Goal: Transaction & Acquisition: Download file/media

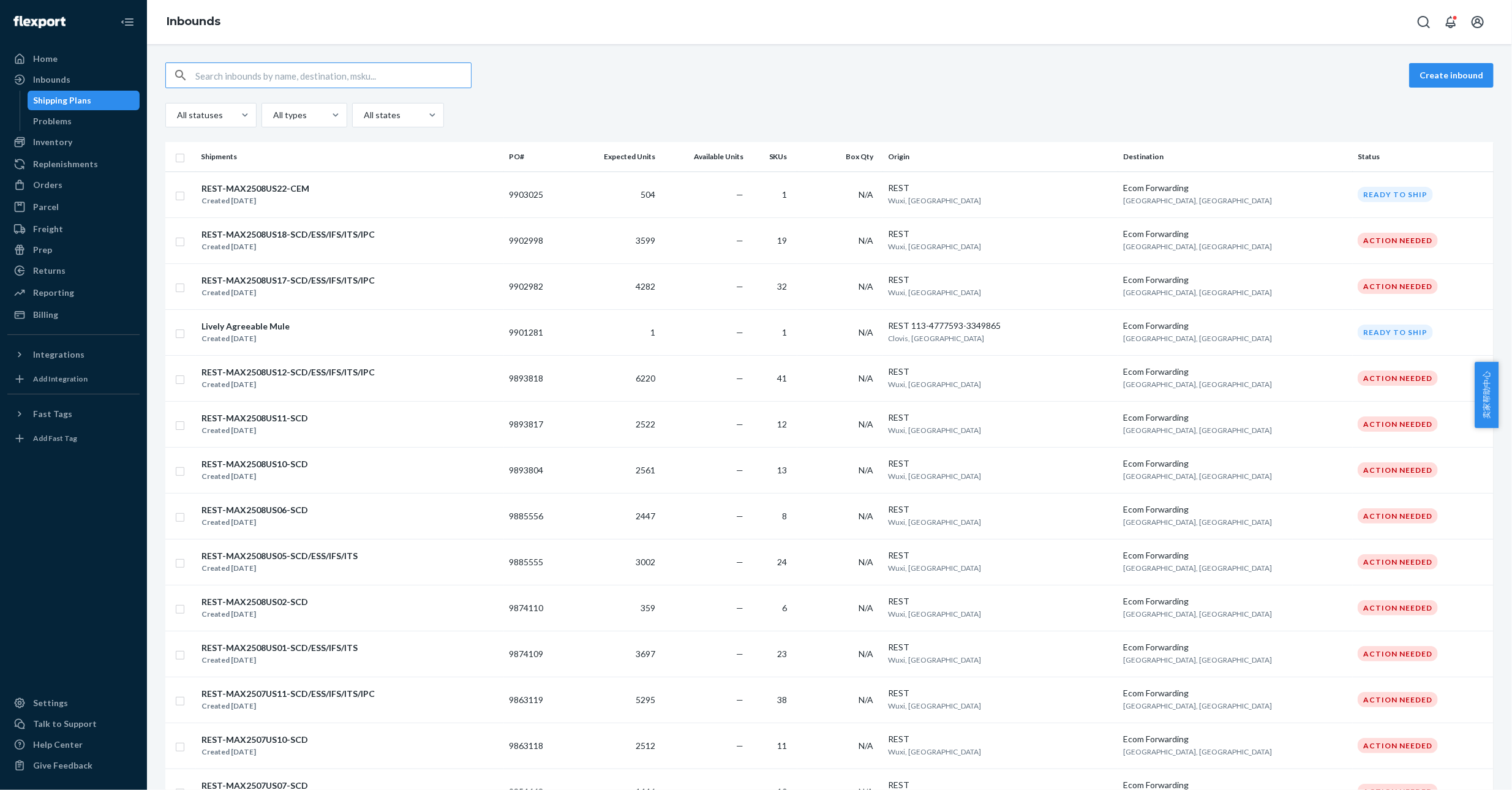
paste input "0ne Node Fulfillment Surcharge"
type input "0ne Node Fulfillment Surcharge"
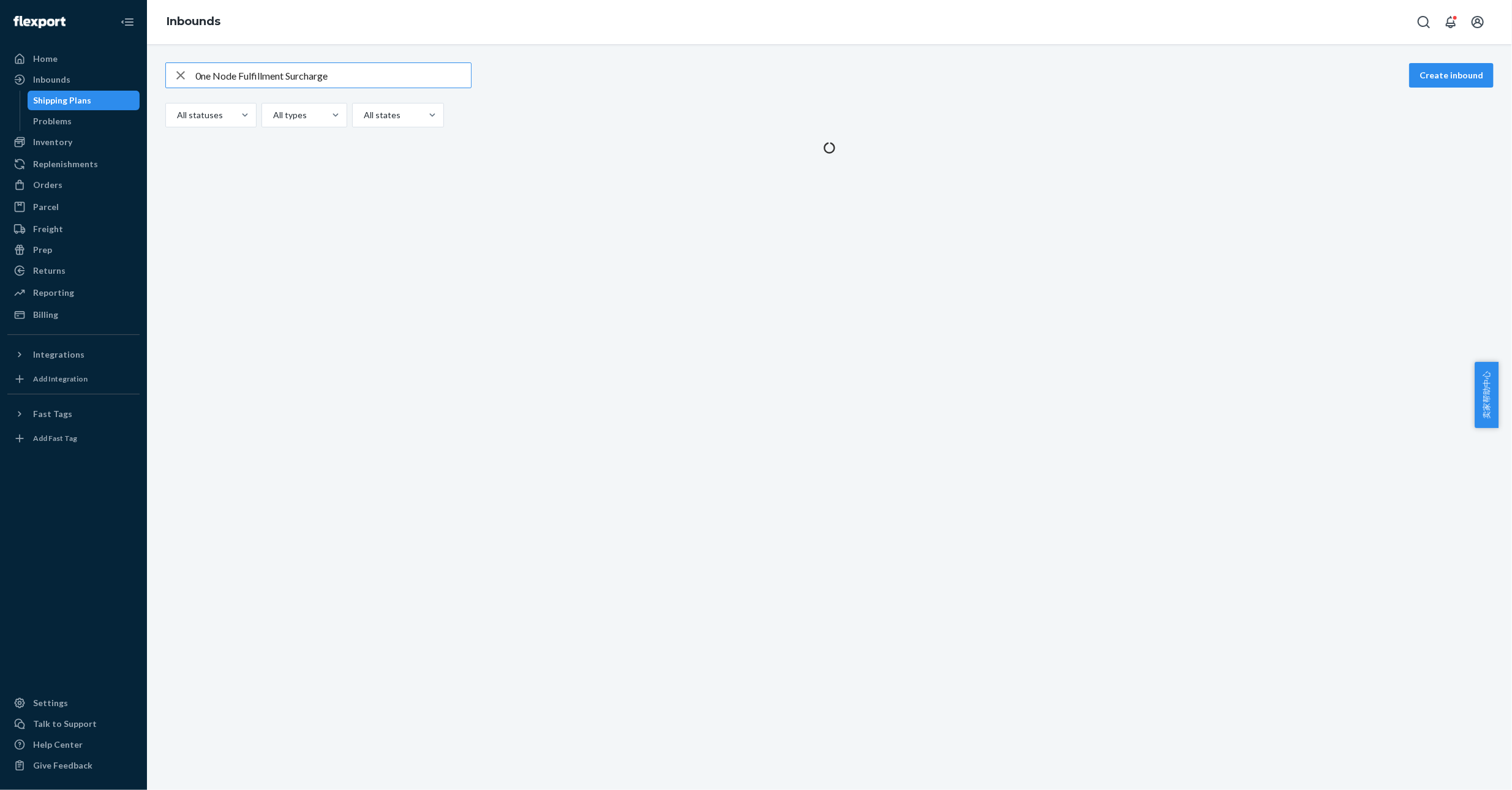
drag, startPoint x: 345, startPoint y: 81, endPoint x: 235, endPoint y: 68, distance: 110.8
click at [345, 81] on input "0ne Node Fulfillment Surcharge" at bounding box center [332, 75] width 275 height 24
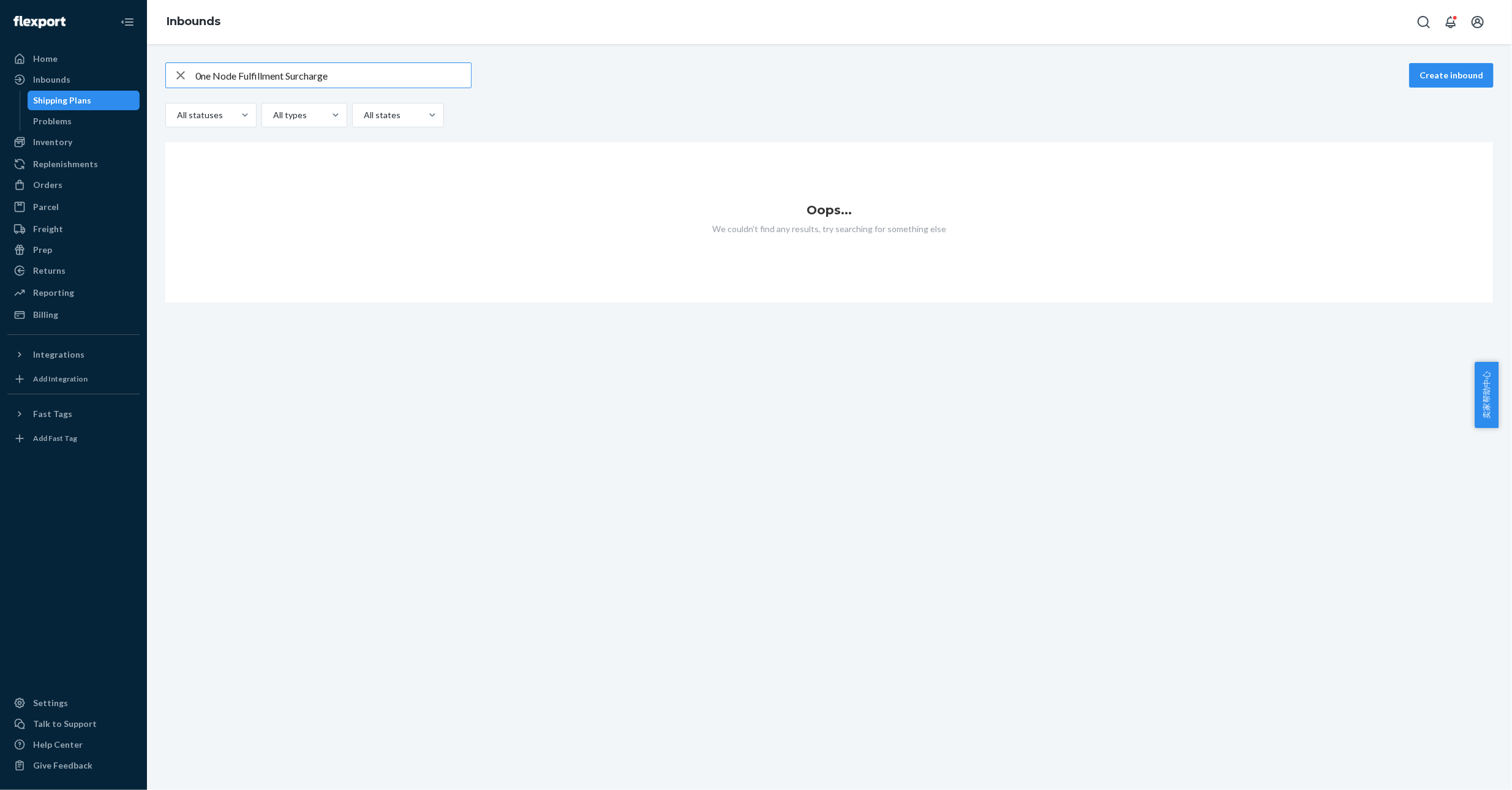
drag, startPoint x: 214, startPoint y: 68, endPoint x: 225, endPoint y: 71, distance: 11.4
click at [196, 71] on input "0ne Node Fulfillment Surcharge" at bounding box center [332, 75] width 275 height 24
drag, startPoint x: 319, startPoint y: 78, endPoint x: 195, endPoint y: 79, distance: 124.0
click at [195, 79] on div "0ne Node Fulfillment Surcharge" at bounding box center [318, 75] width 305 height 24
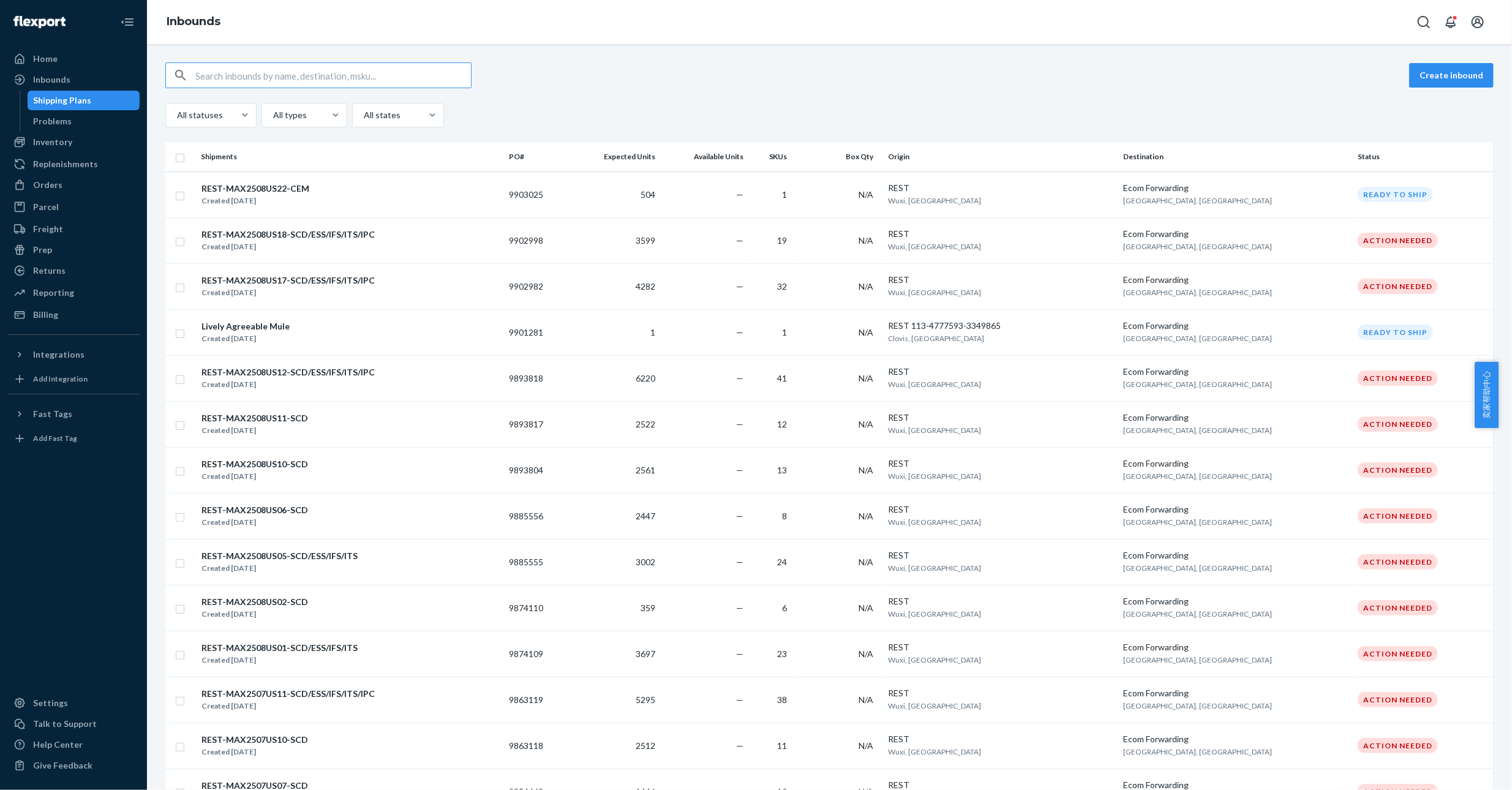
click at [286, 78] on input "text" at bounding box center [332, 75] width 275 height 24
paste input "9715843"
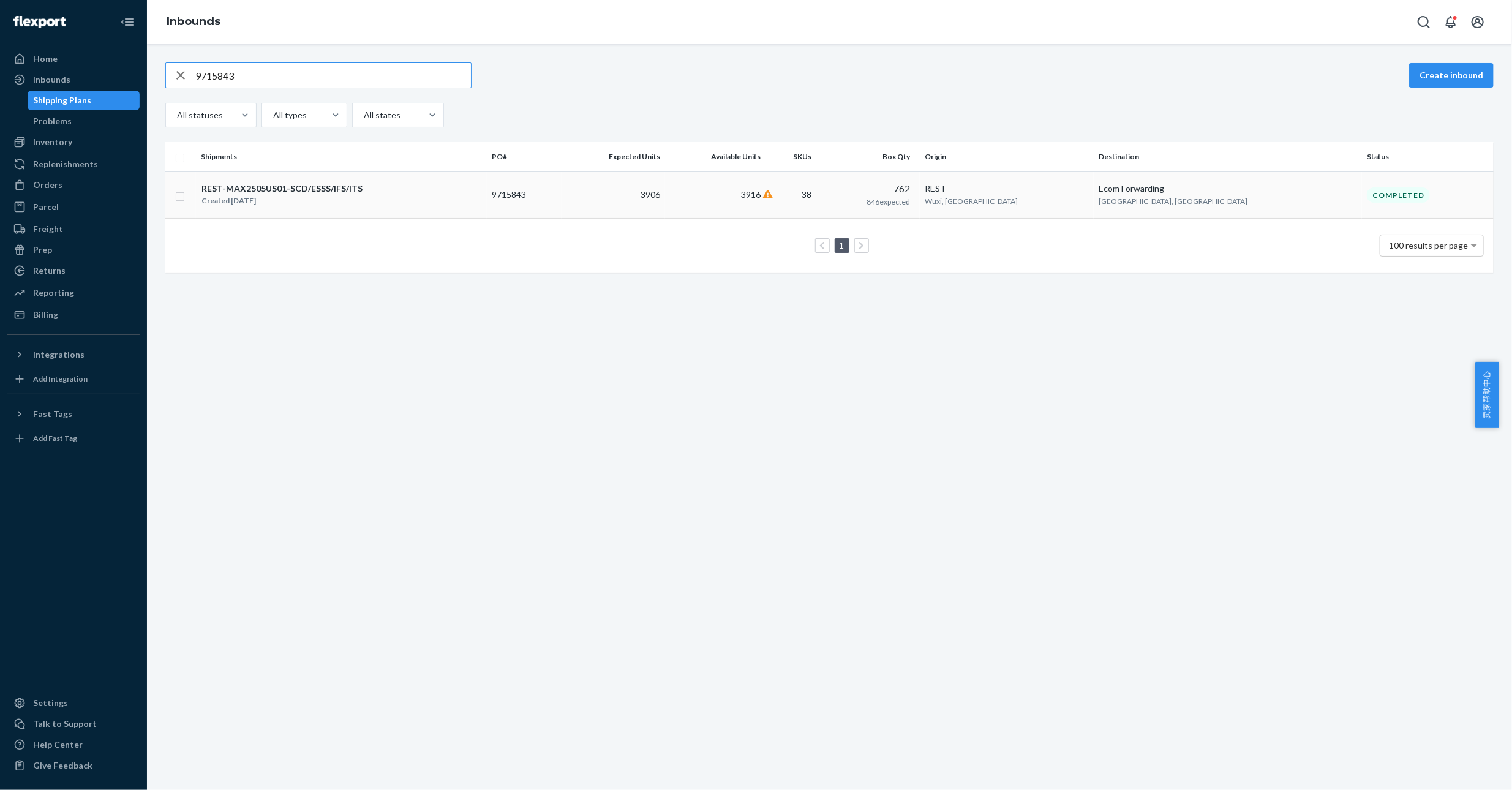
type input "9715843"
click at [269, 185] on div "REST-MAX2505US01-SCD/ESSS/IFS/ITS" at bounding box center [282, 188] width 161 height 12
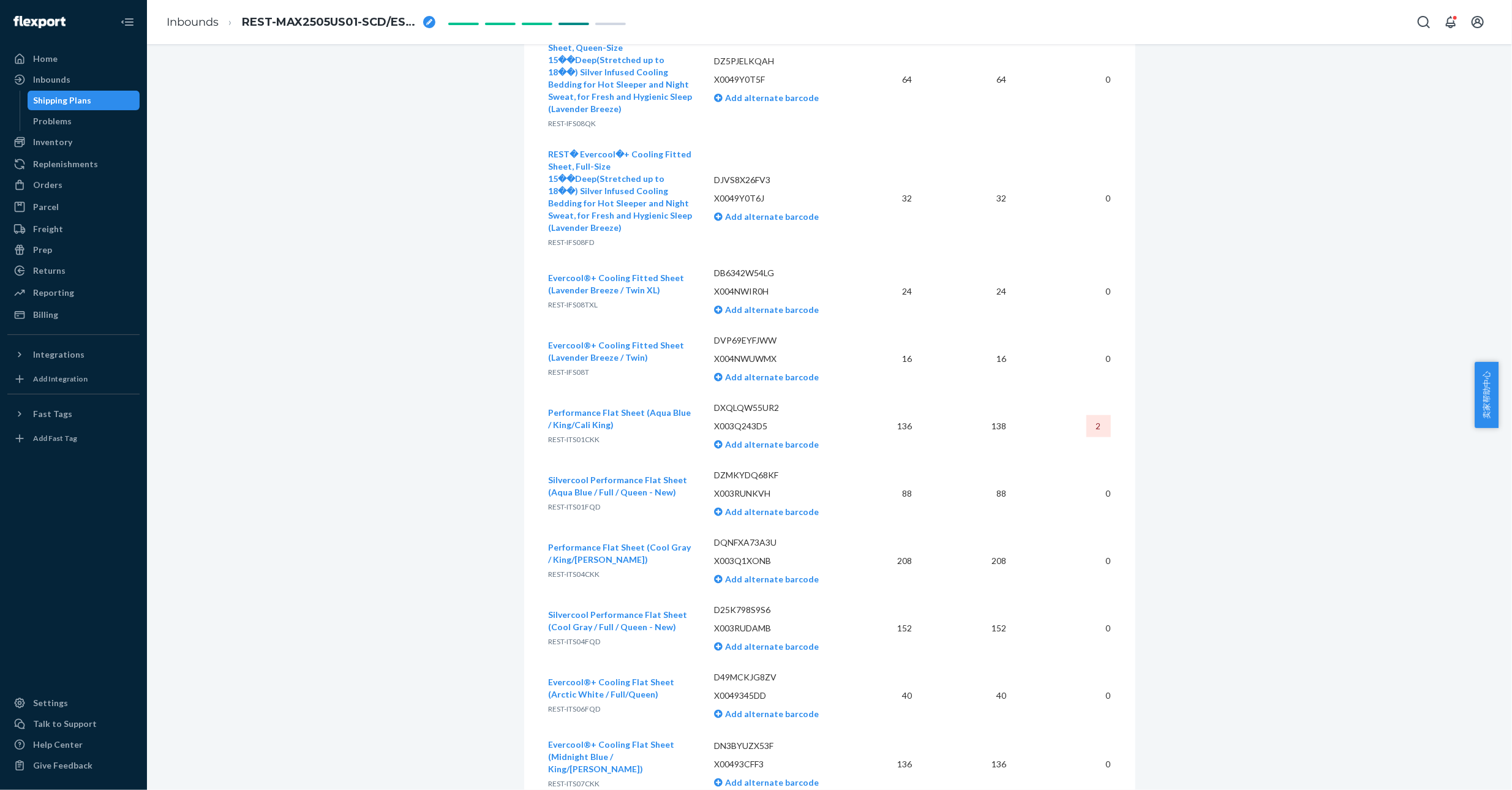
scroll to position [4480, 0]
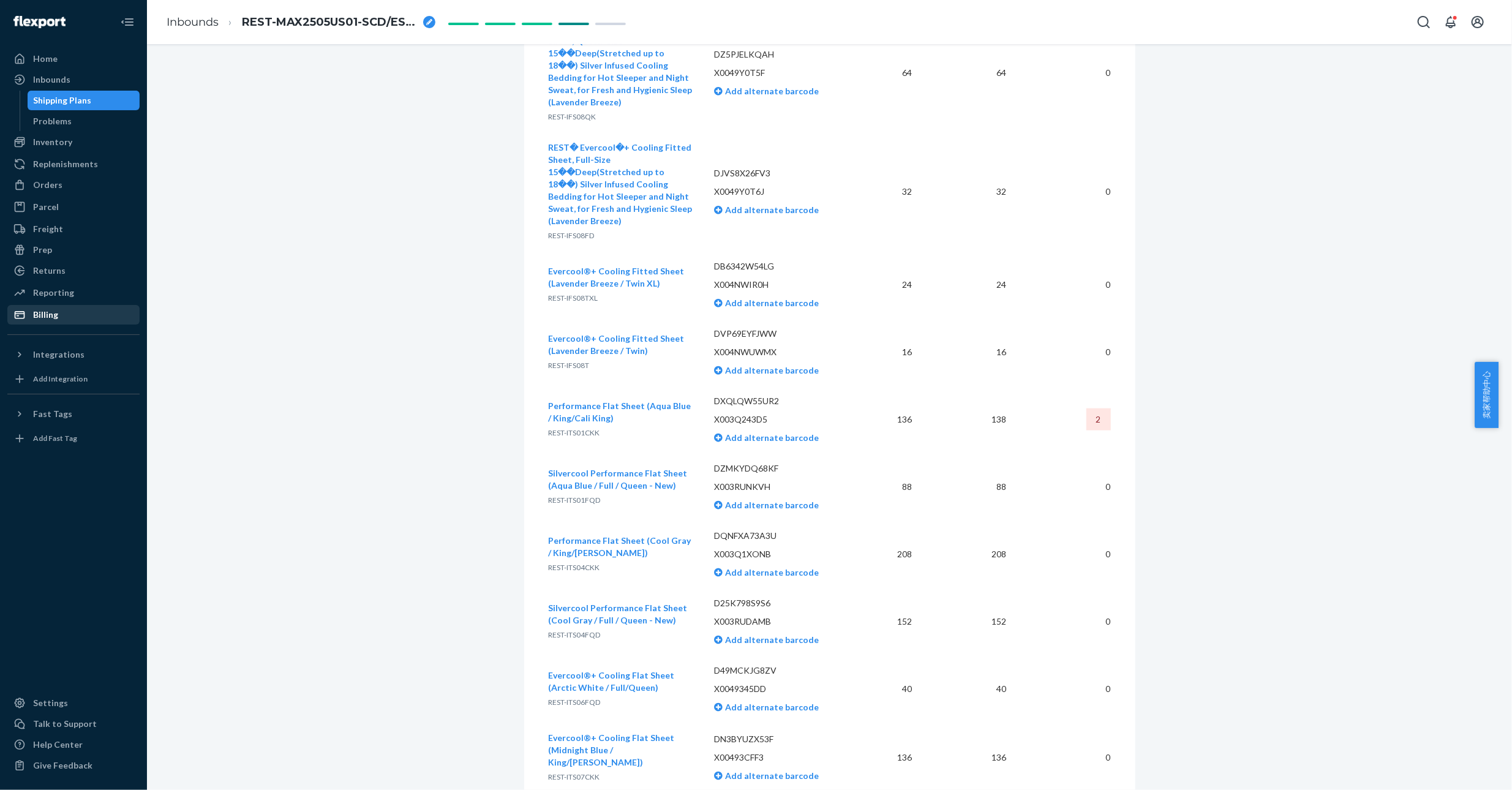
click at [68, 317] on div "Billing" at bounding box center [73, 315] width 130 height 17
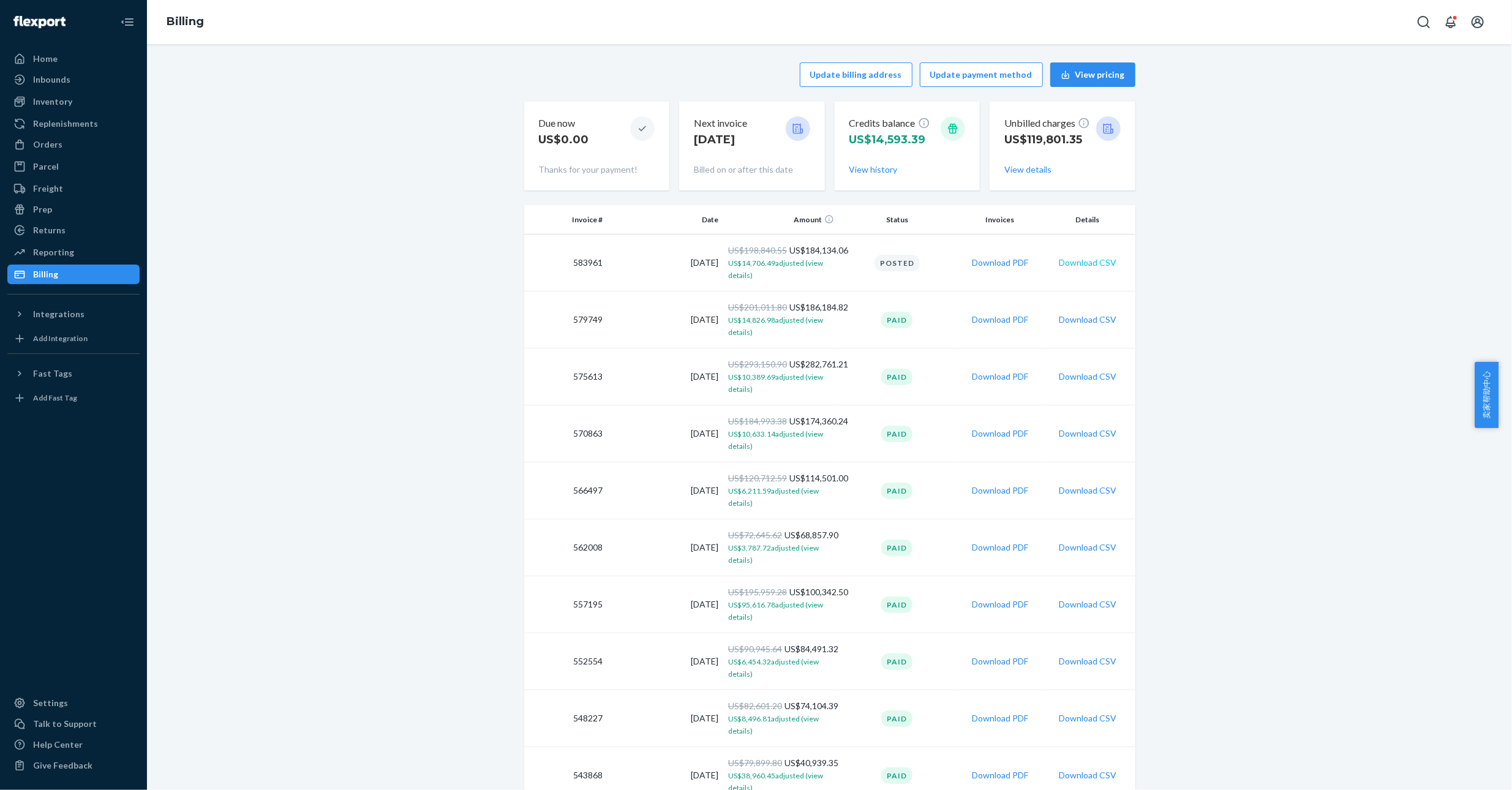
click at [1095, 262] on button "Download CSV" at bounding box center [1087, 262] width 58 height 12
click at [58, 78] on div "Inbounds" at bounding box center [51, 79] width 37 height 12
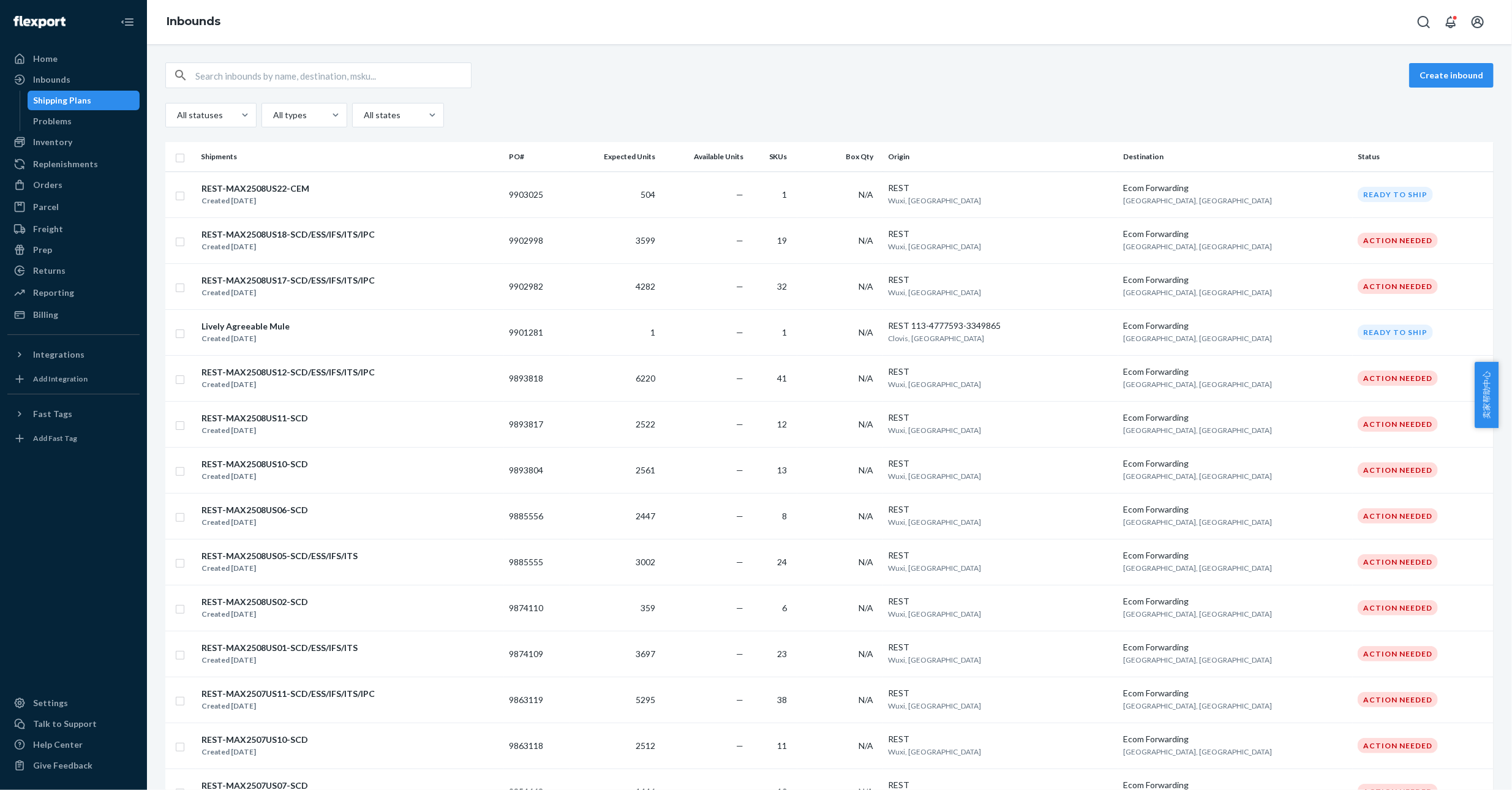
scroll to position [2340, 0]
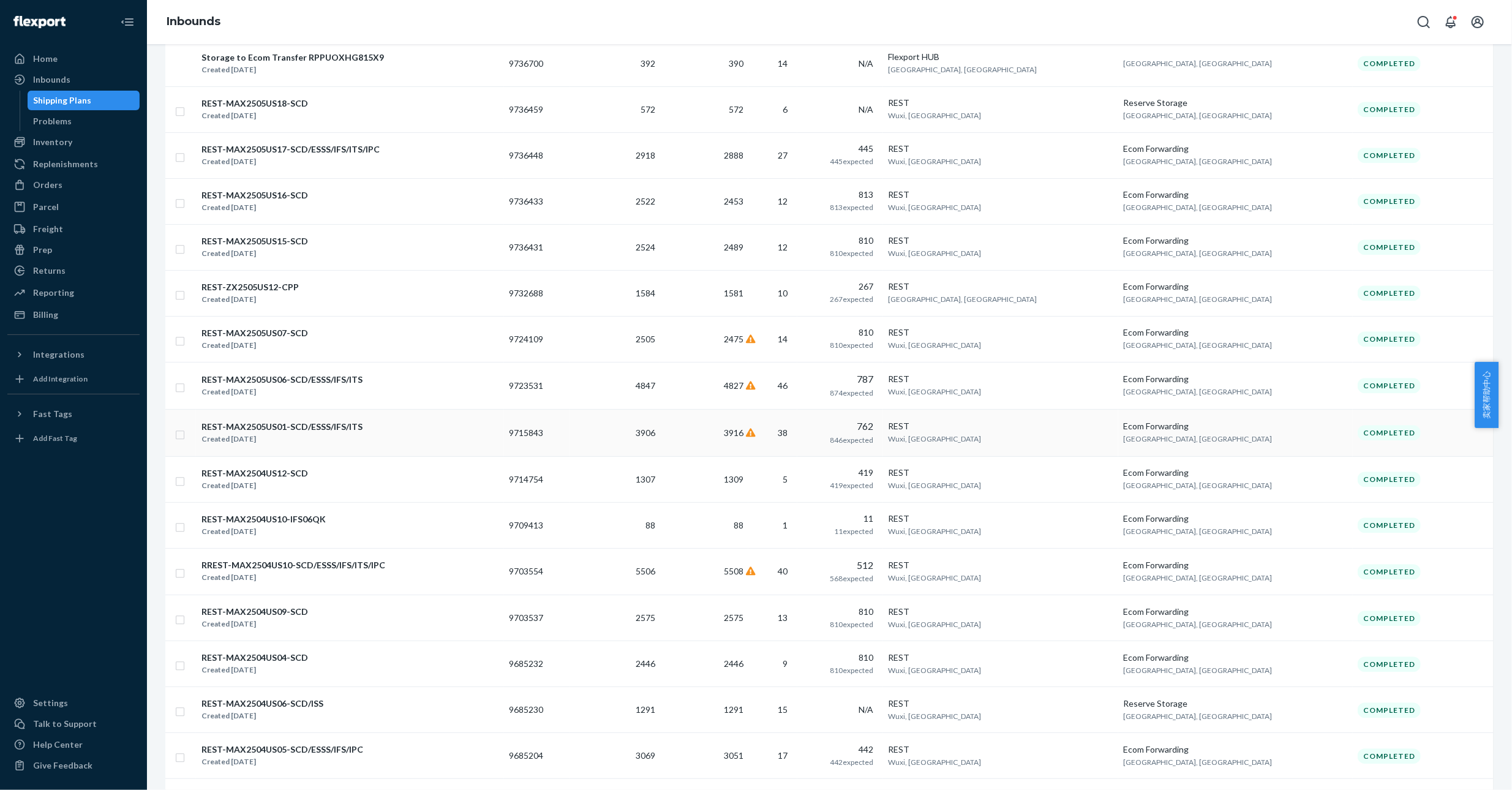
click at [307, 420] on div "REST-MAX2505US01-SCD/ESSS/IFS/ITS" at bounding box center [282, 427] width 161 height 12
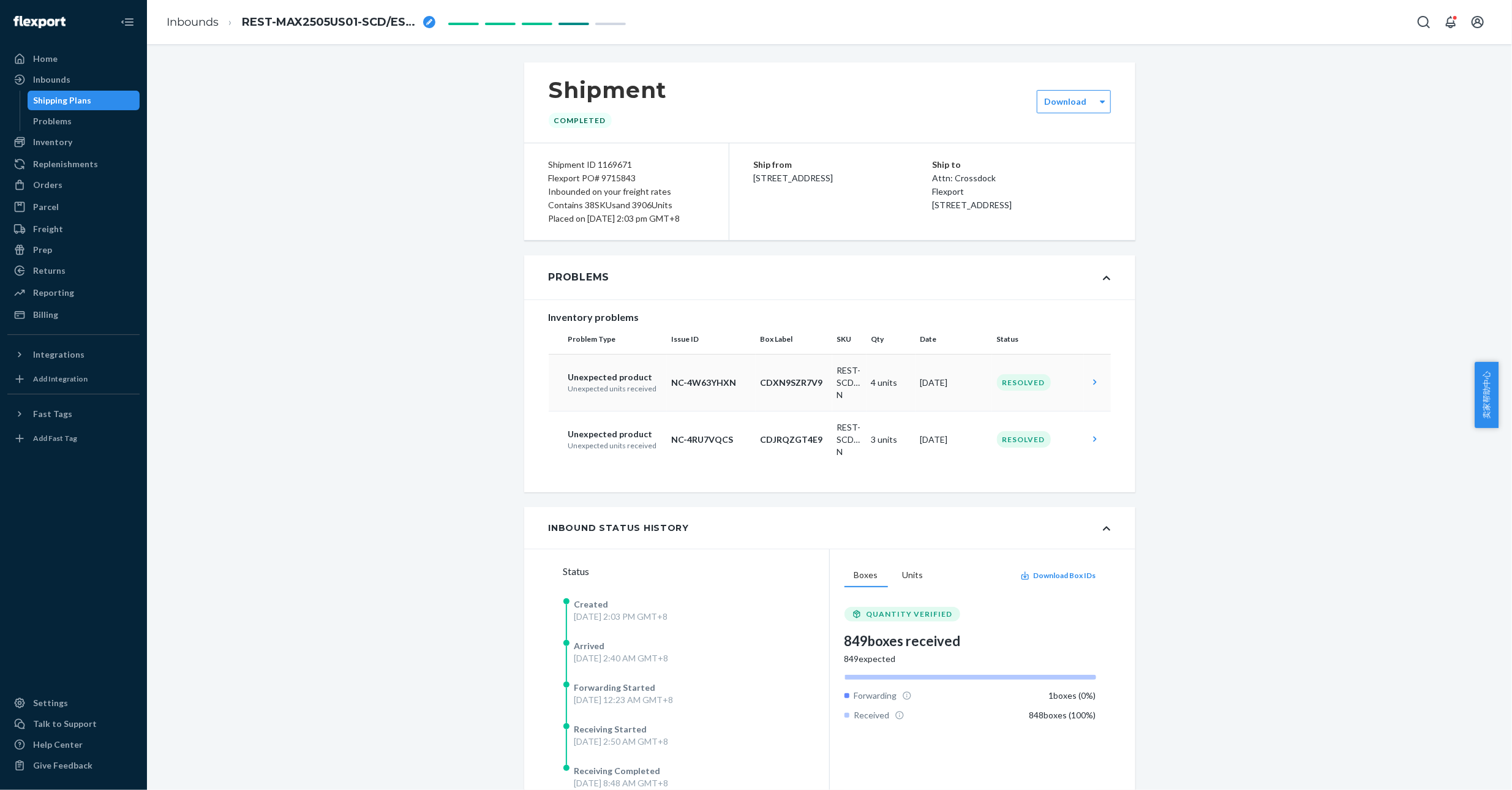
click at [1091, 389] on icon at bounding box center [1095, 382] width 12 height 12
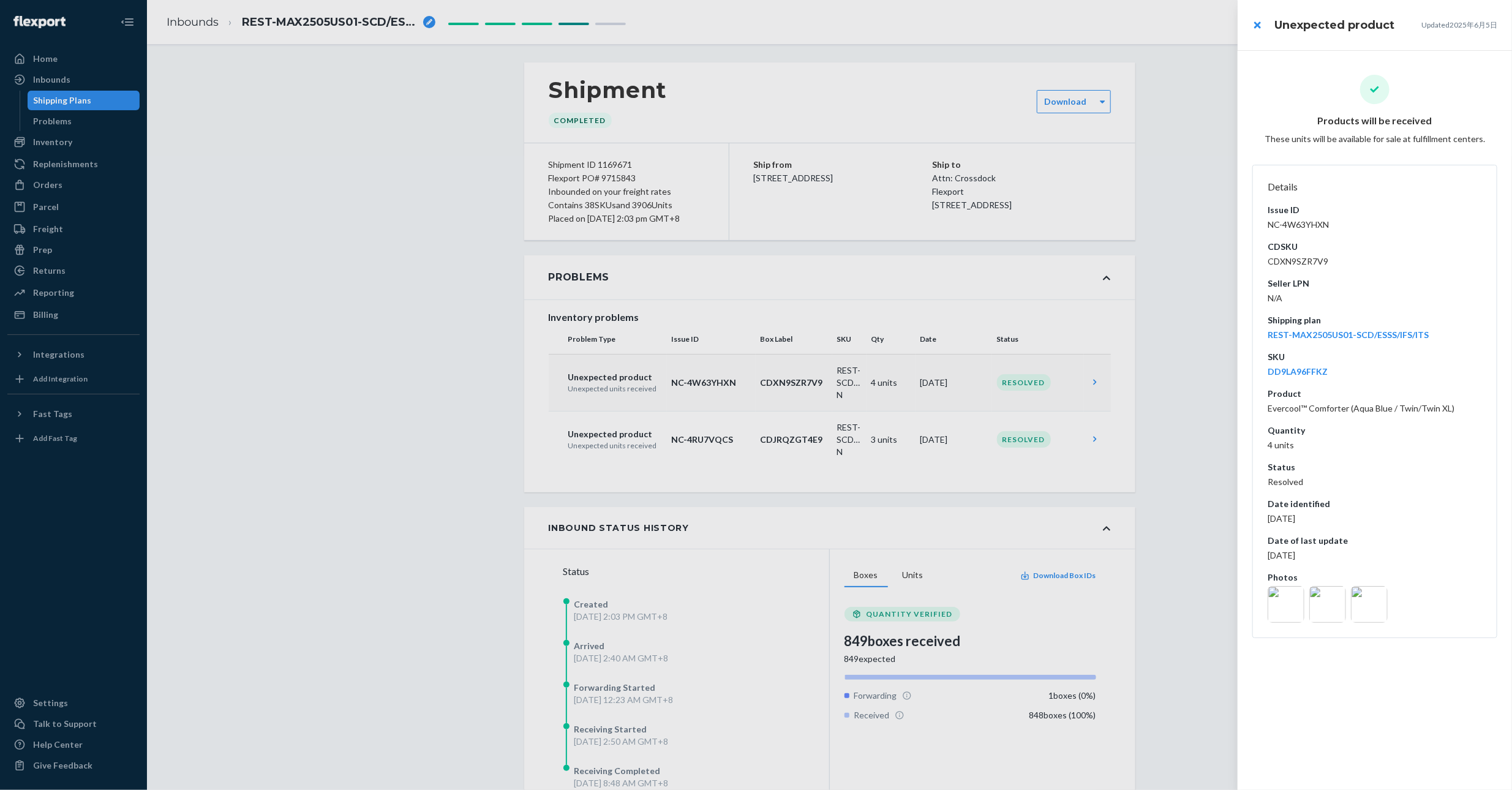
click at [1285, 603] on img at bounding box center [1286, 604] width 37 height 37
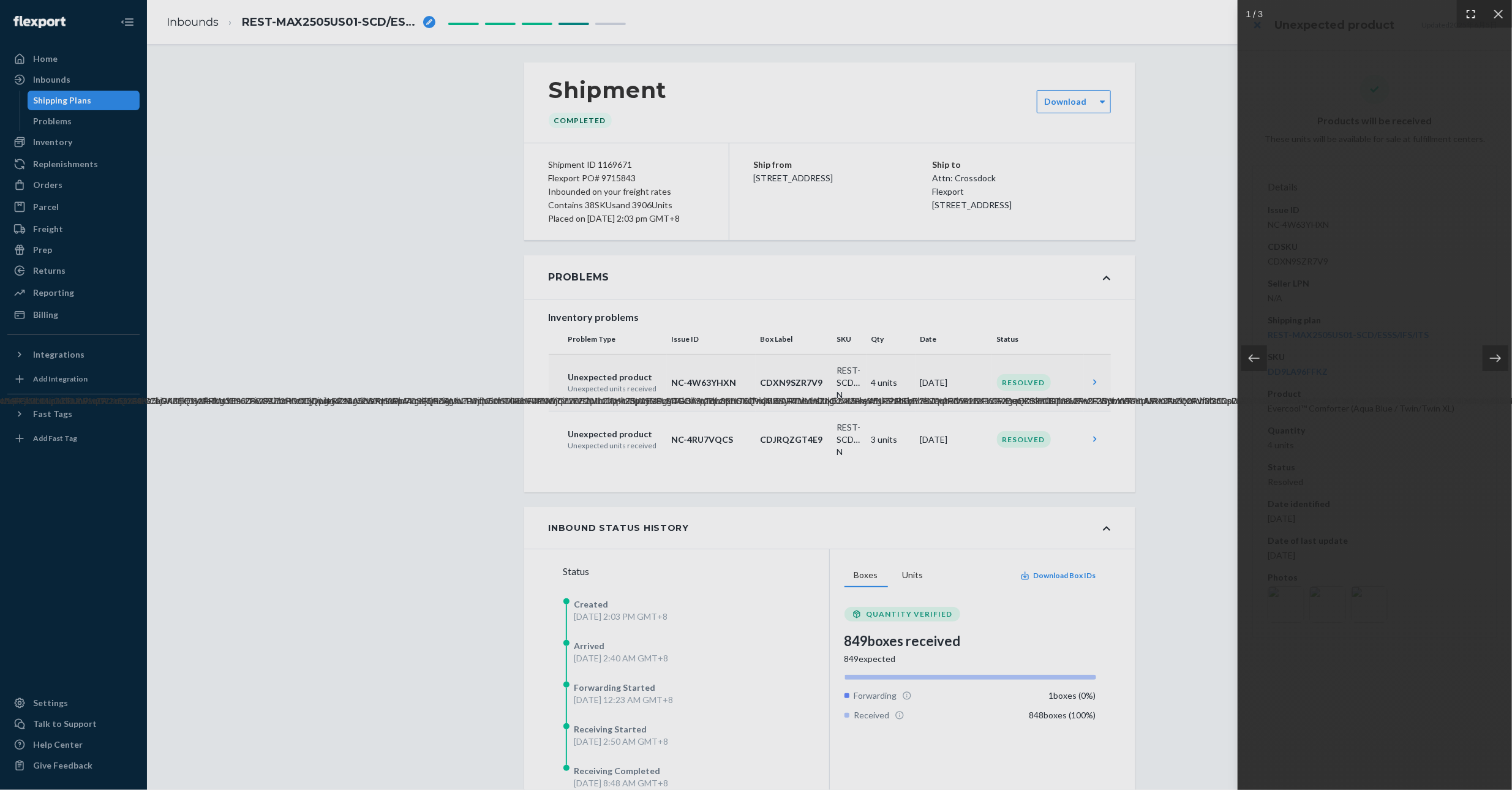
click at [1468, 18] on icon at bounding box center [1471, 14] width 12 height 12
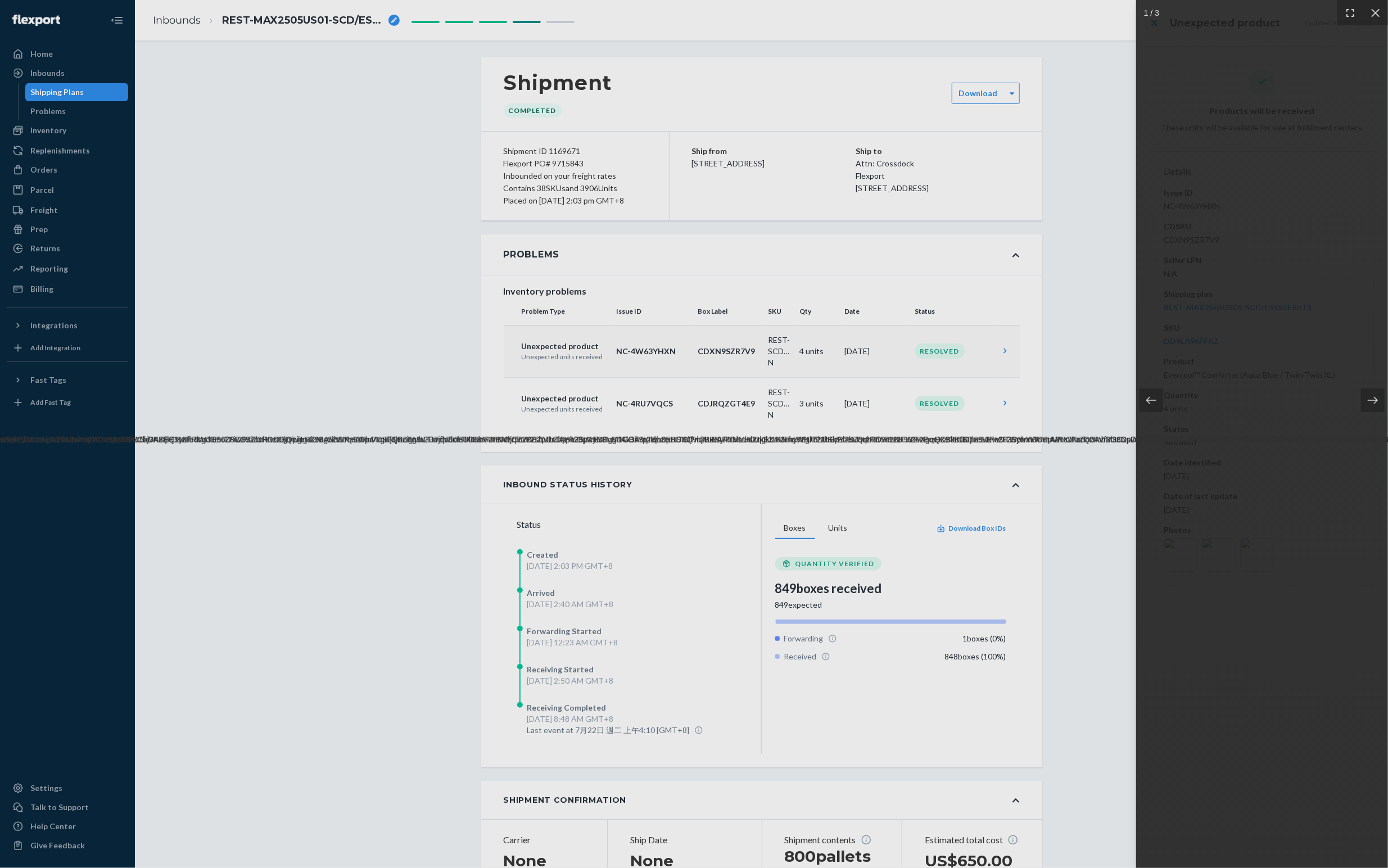
click at [1348, 10] on icon at bounding box center [1350, 13] width 11 height 11
click at [1375, 398] on icon at bounding box center [1373, 400] width 11 height 11
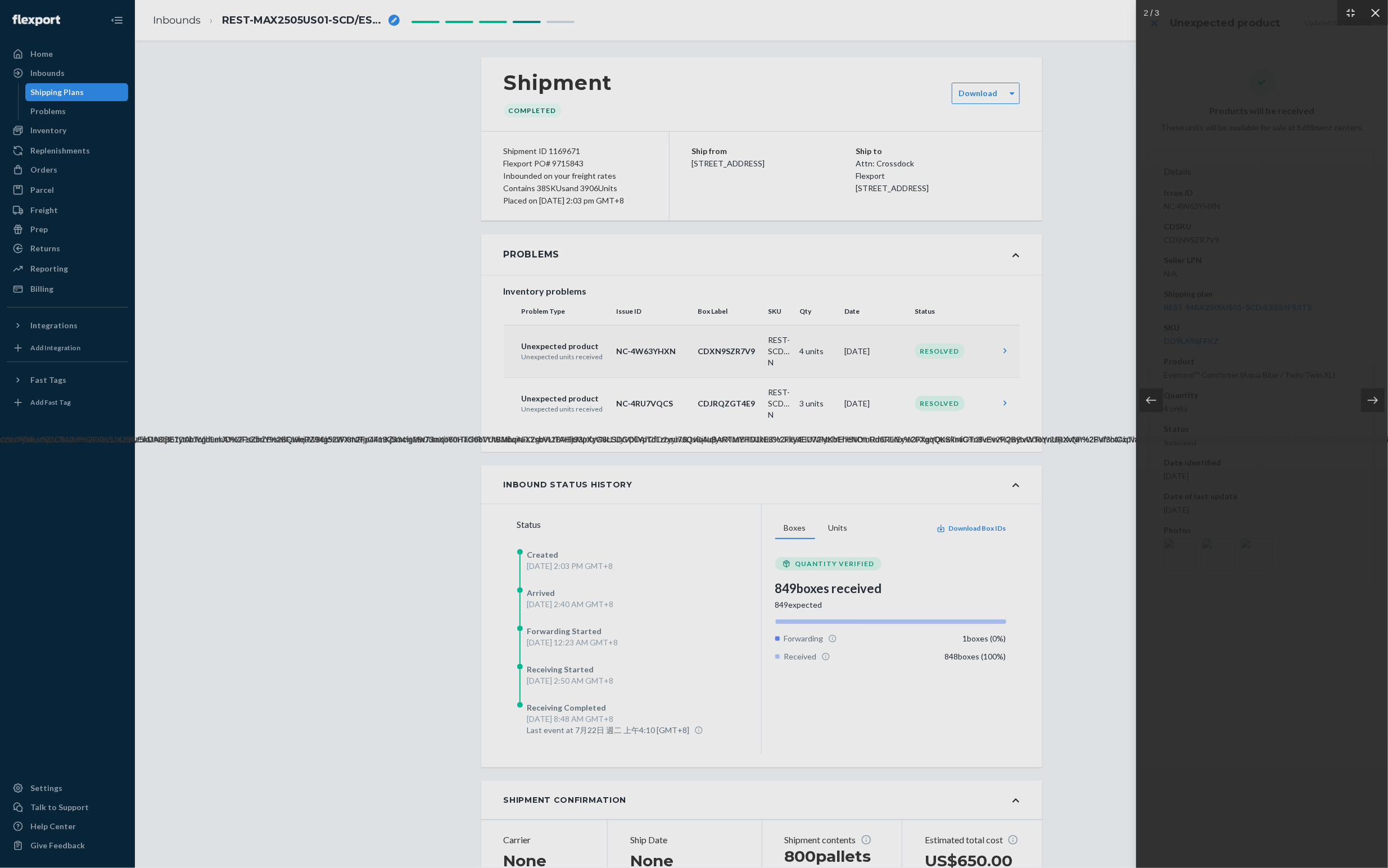
click at [1375, 0] on div at bounding box center [1375, 13] width 25 height 25
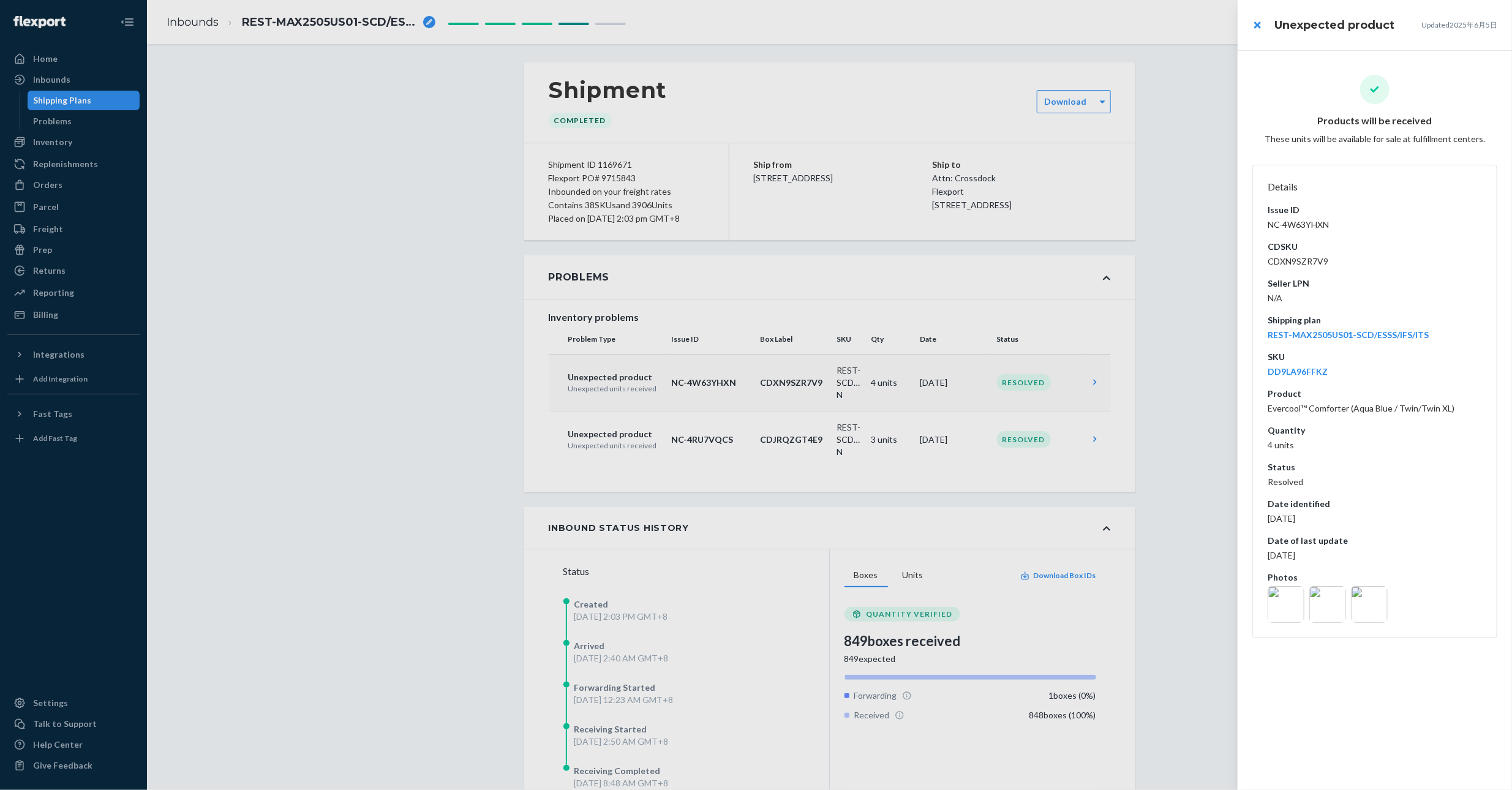
click at [1216, 551] on div at bounding box center [756, 395] width 1512 height 790
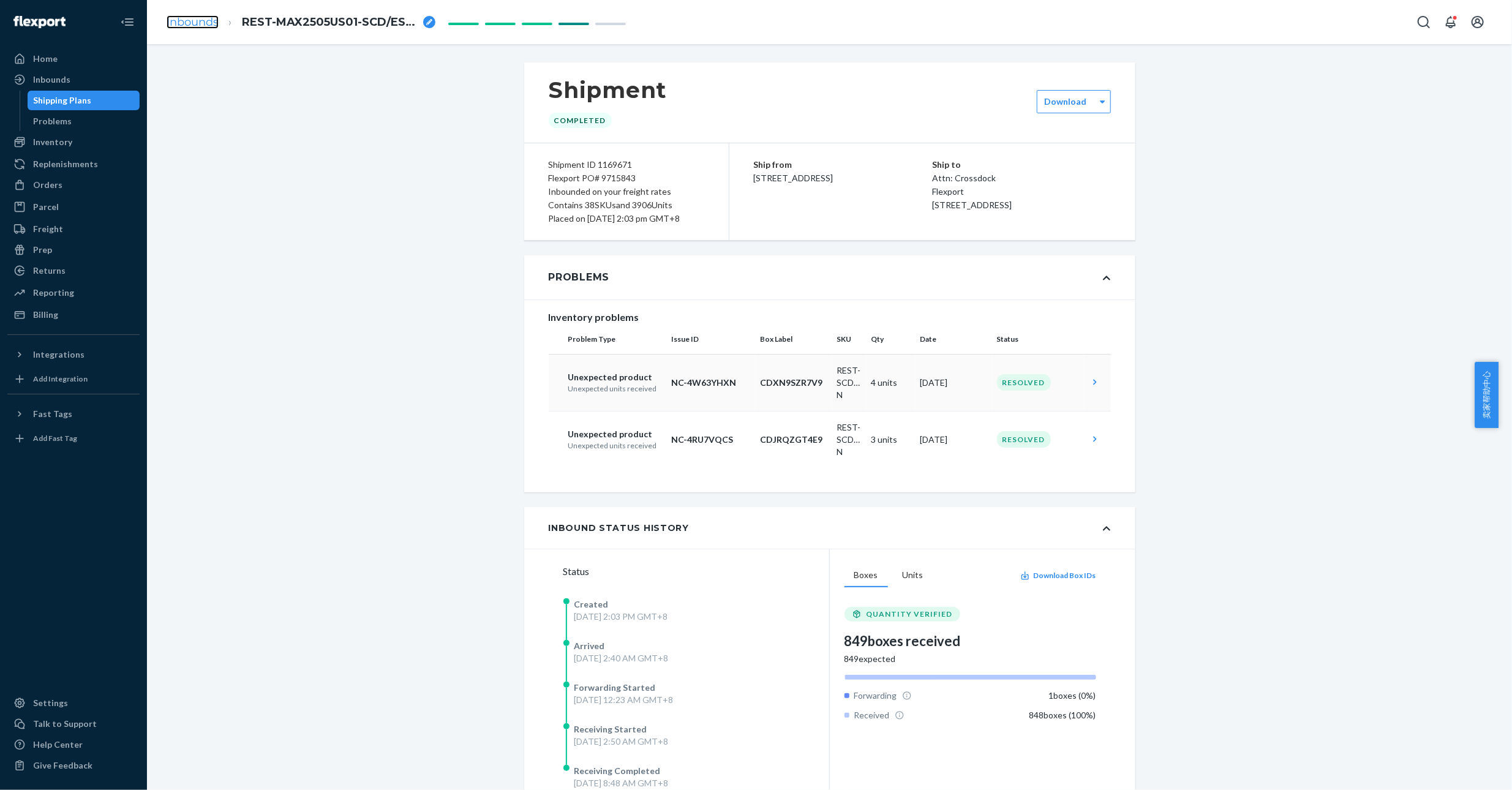
click at [184, 19] on link "Inbounds" at bounding box center [193, 22] width 52 height 14
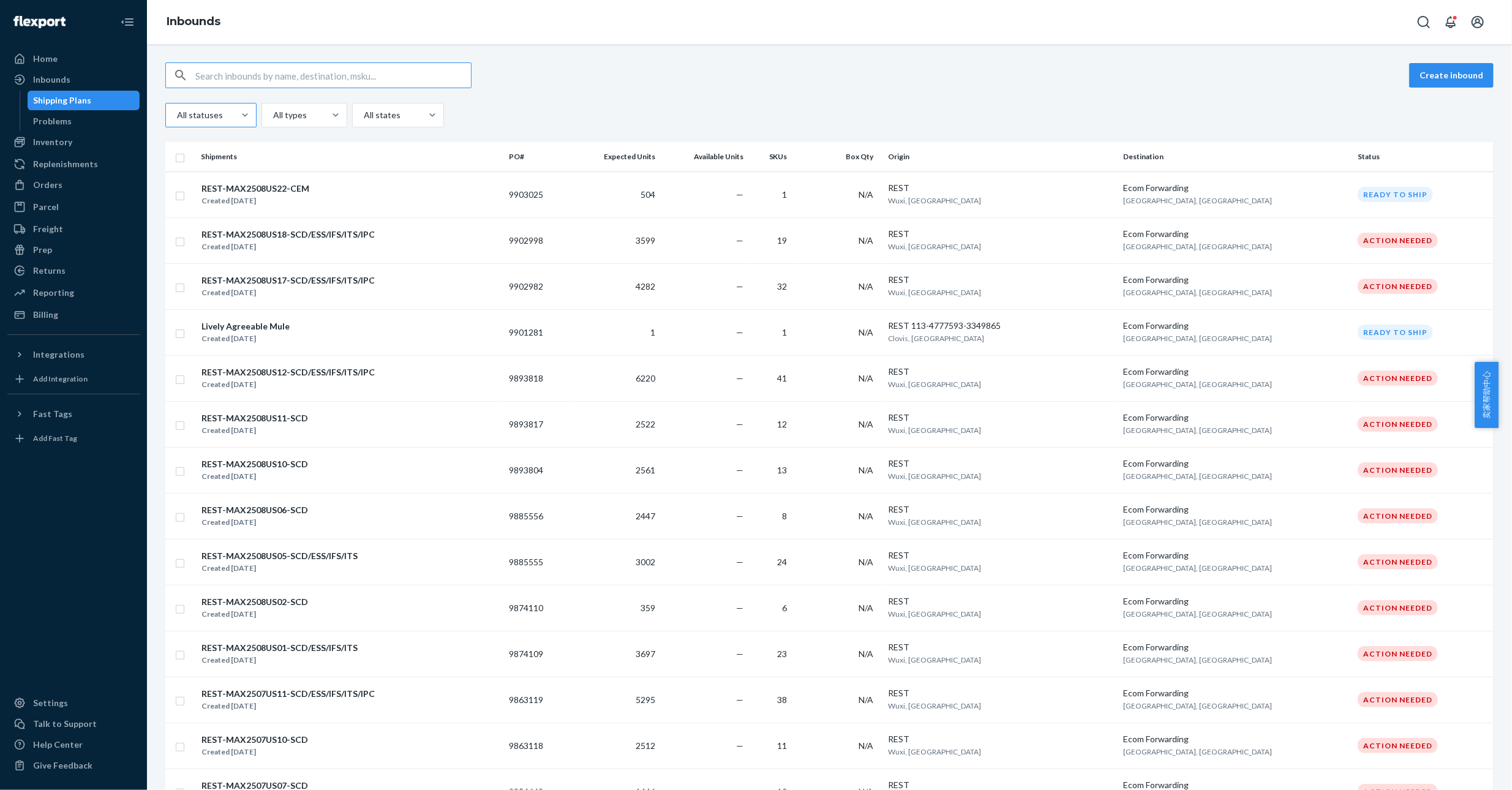
click at [218, 117] on div at bounding box center [210, 115] width 68 height 15
click at [177, 117] on input "All statuses" at bounding box center [176, 115] width 1 height 12
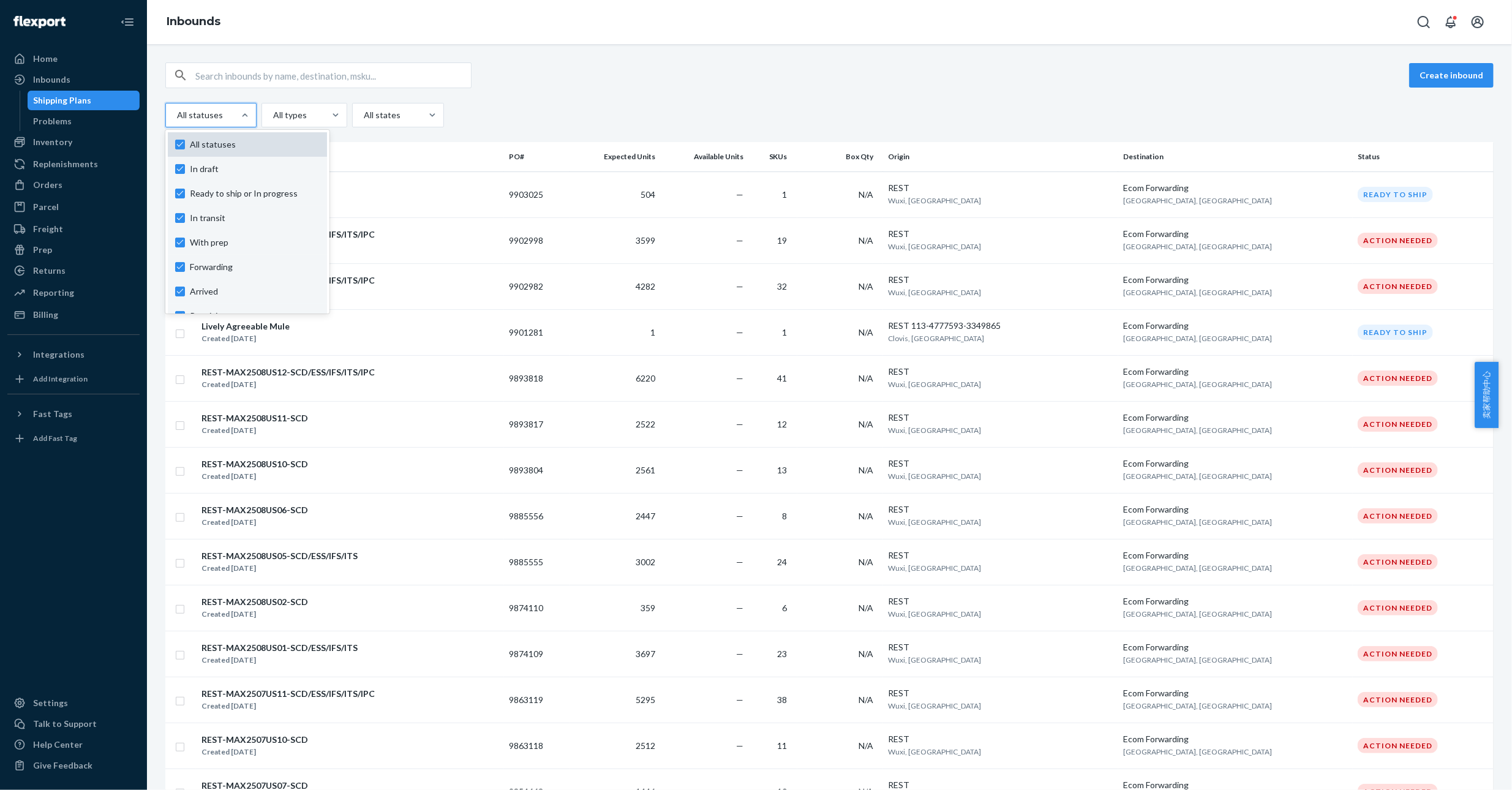
click at [179, 140] on label "All statuses" at bounding box center [247, 144] width 144 height 12
checkbox input "false"
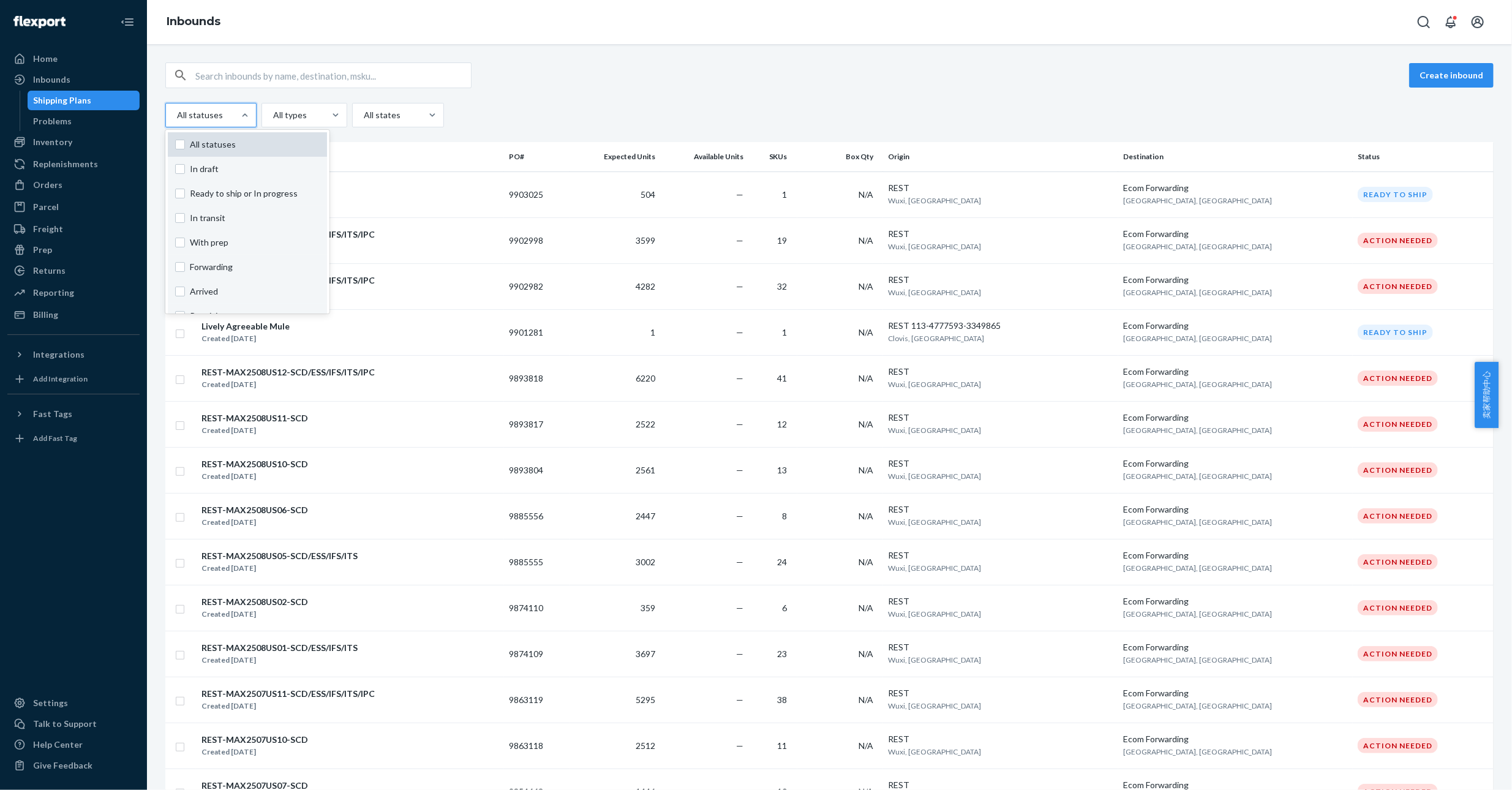
checkbox input "false"
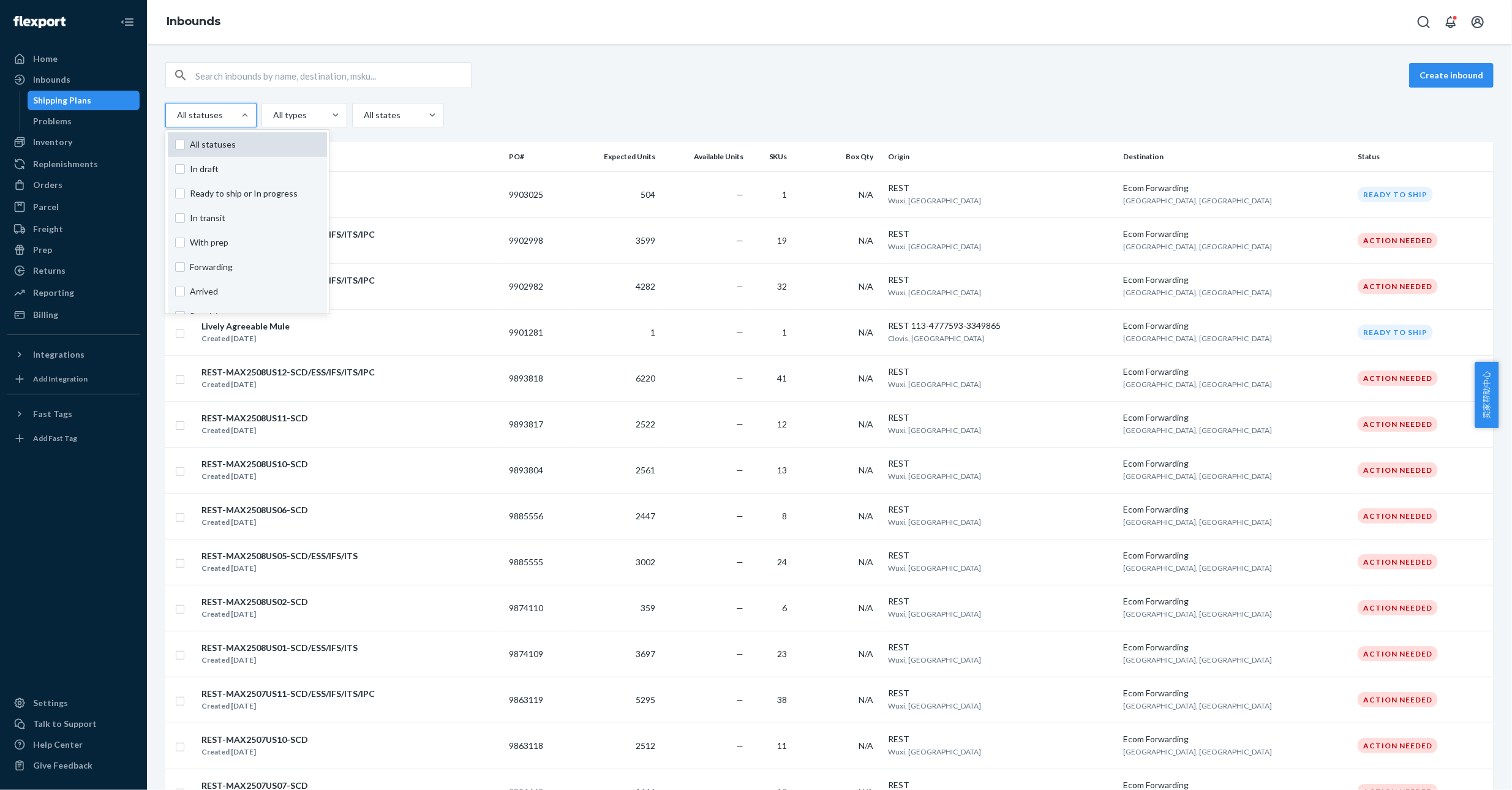
checkbox input "false"
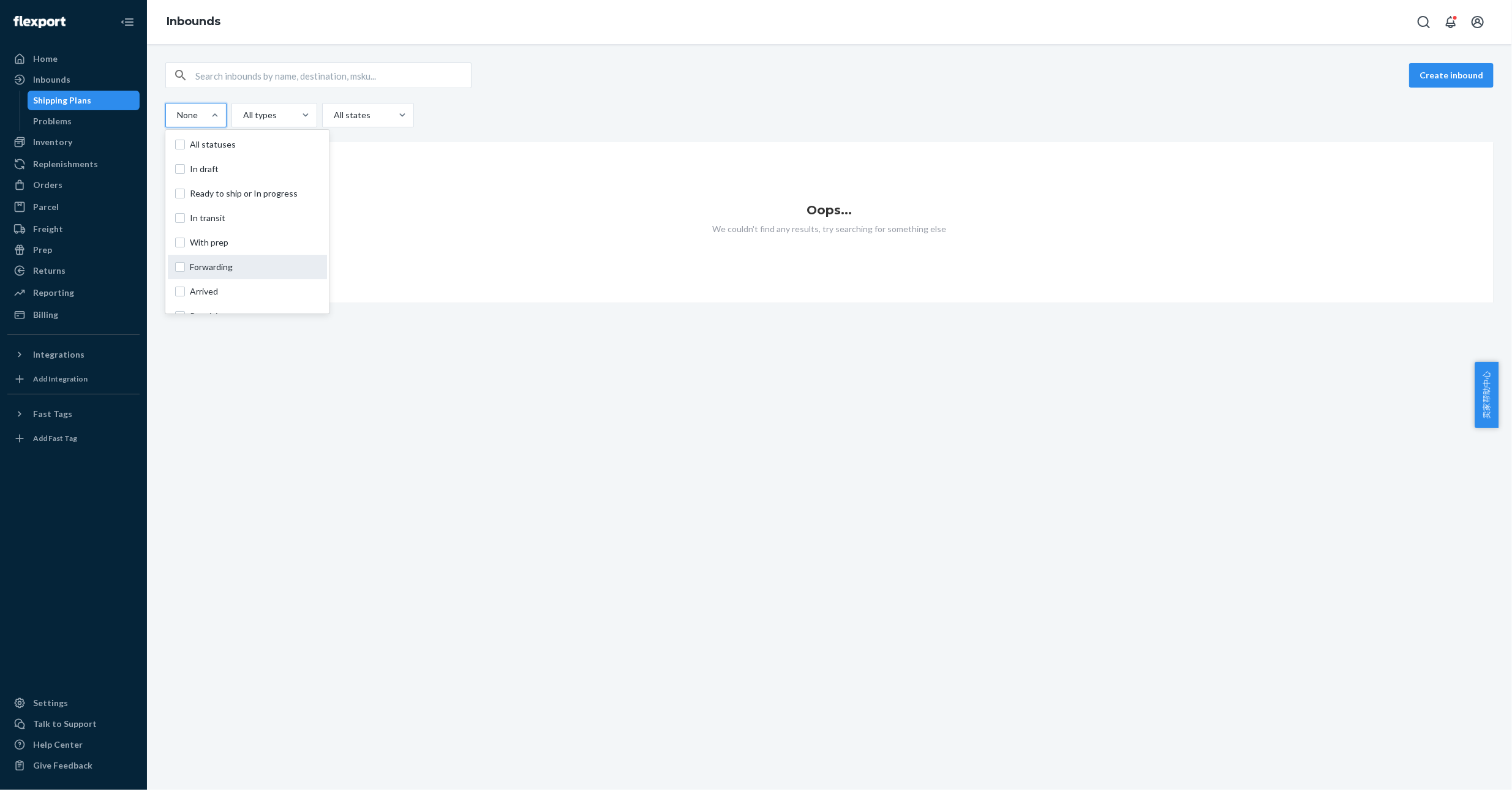
scroll to position [90, 0]
click at [218, 275] on span "Completed" at bounding box center [255, 275] width 130 height 12
checkbox input "true"
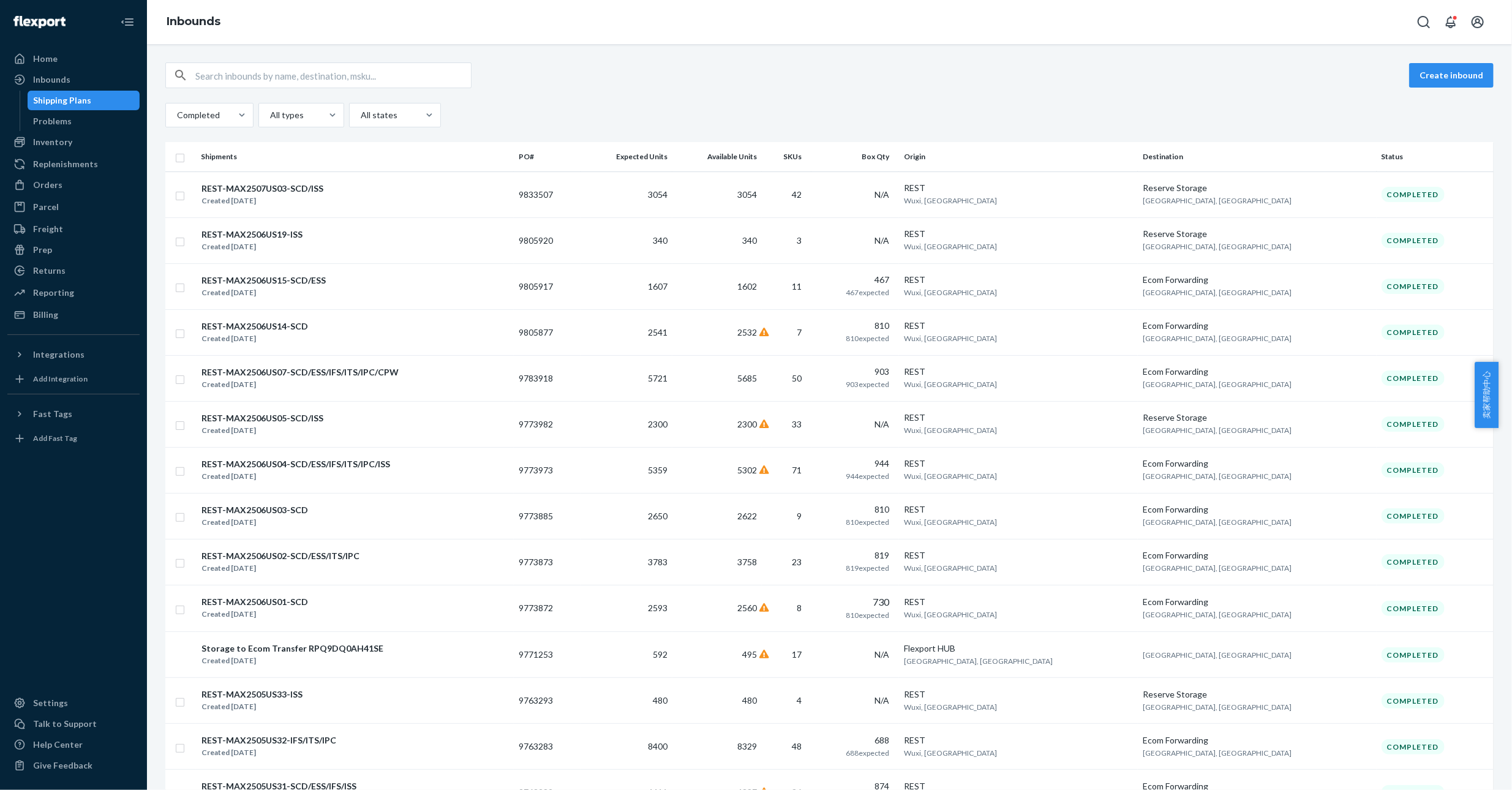
click at [1067, 92] on div "Create inbound Completed All types All states" at bounding box center [829, 94] width 1328 height 65
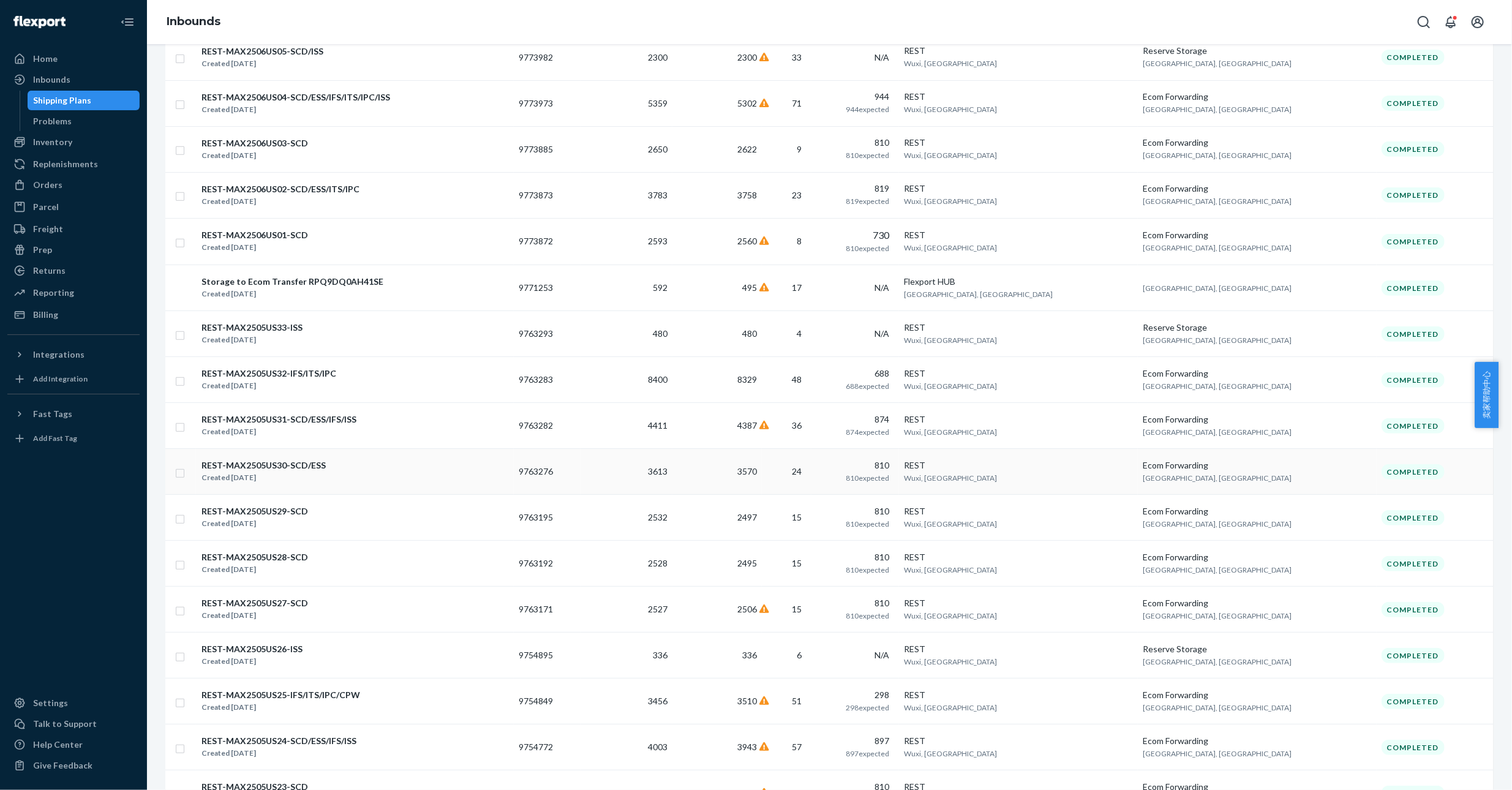
scroll to position [367, 0]
click at [71, 275] on div "Returns" at bounding box center [73, 271] width 130 height 17
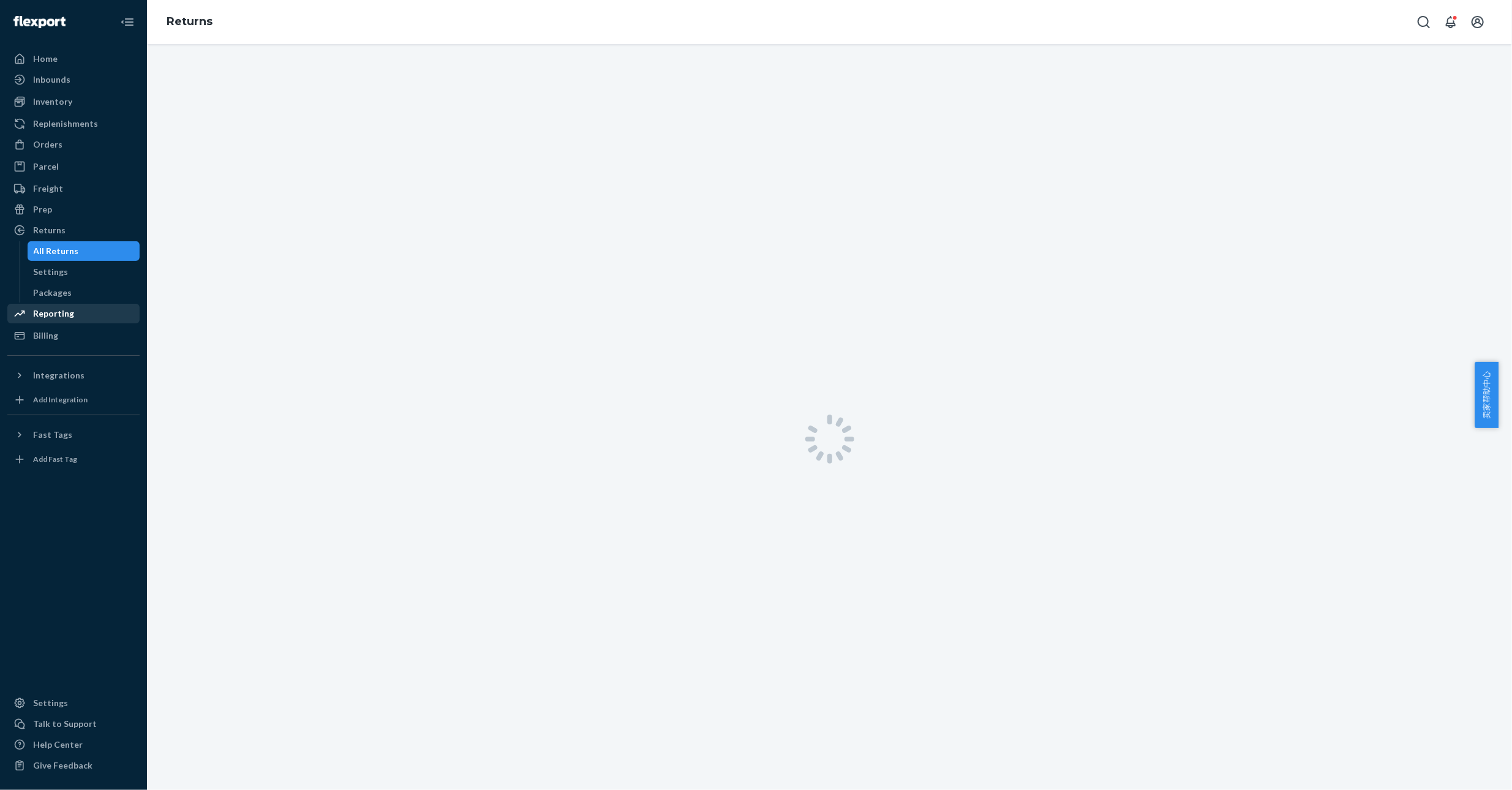
click at [66, 317] on div "Reporting" at bounding box center [54, 313] width 41 height 12
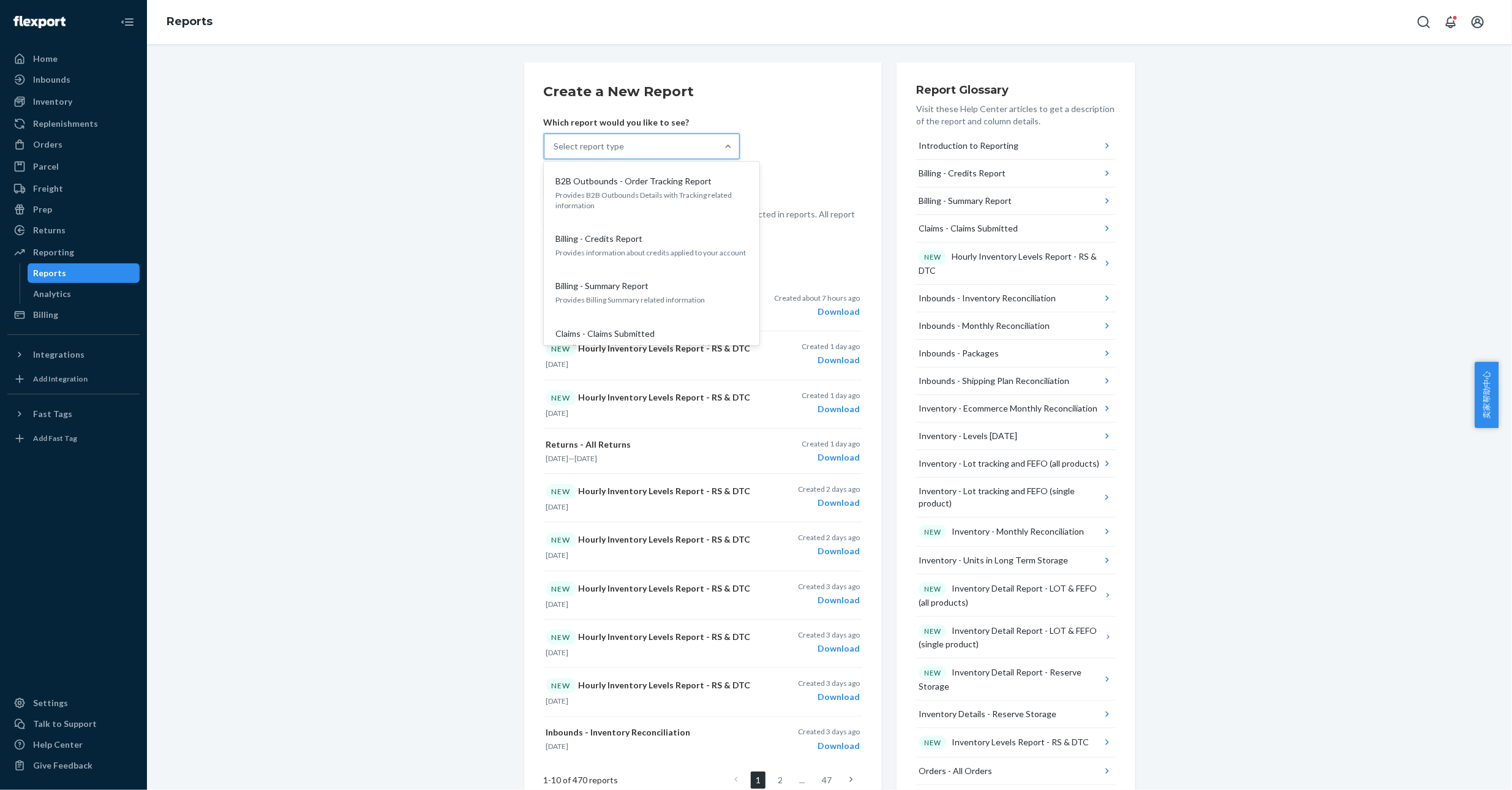
click at [618, 150] on div "Select report type" at bounding box center [630, 146] width 173 height 24
click at [555, 150] on input "option B2B Outbounds - Order Tracking Report focused, 1 of 32. 32 results avail…" at bounding box center [554, 146] width 1 height 12
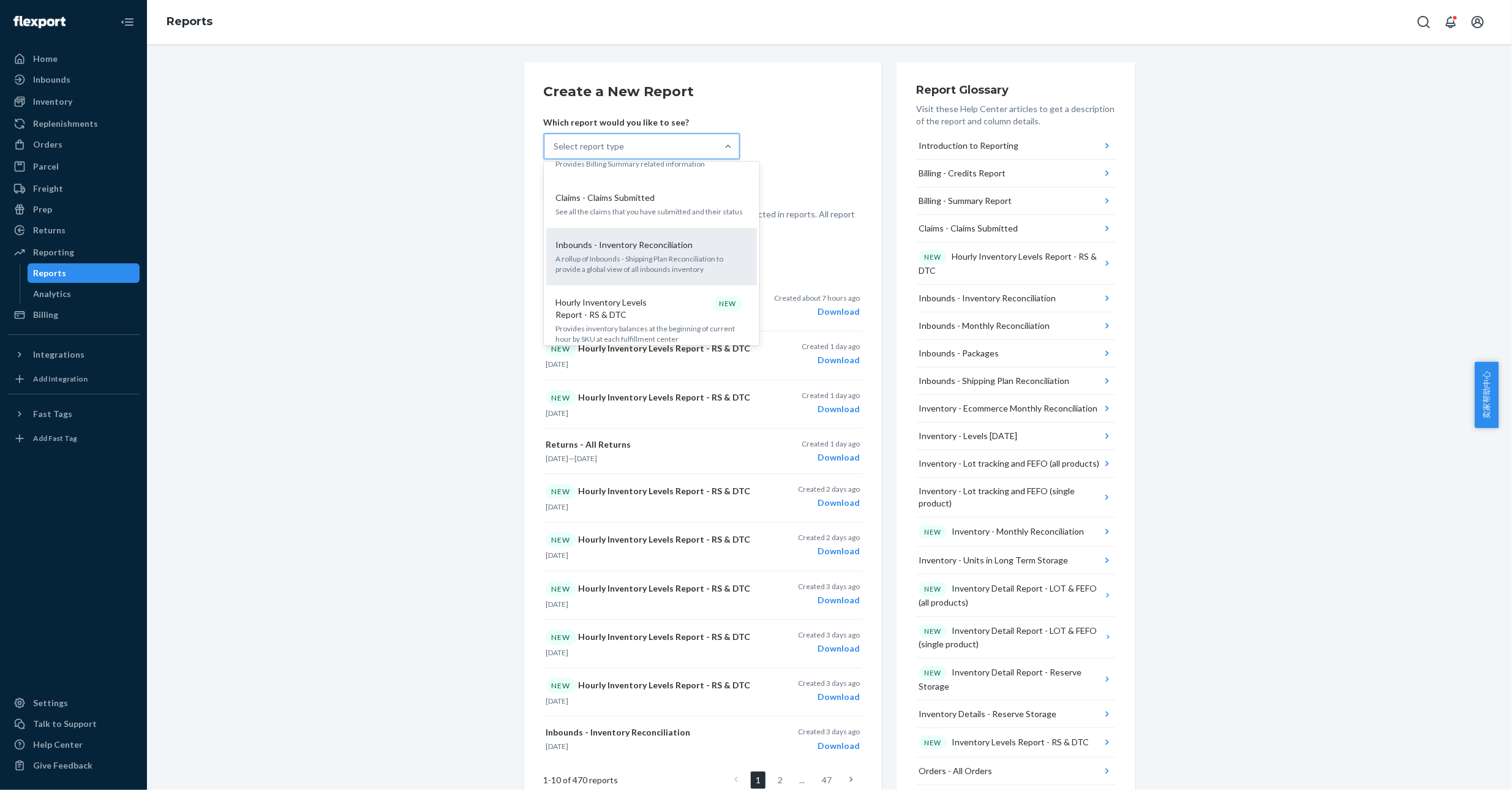
scroll to position [183, 0]
click at [617, 260] on p "Hourly Inventory Levels Report - RS & DTC" at bounding box center [615, 262] width 117 height 24
click at [555, 153] on input "option Hourly Inventory Levels Report - RS & DTC focused, 6 of 32. 32 results a…" at bounding box center [554, 146] width 1 height 12
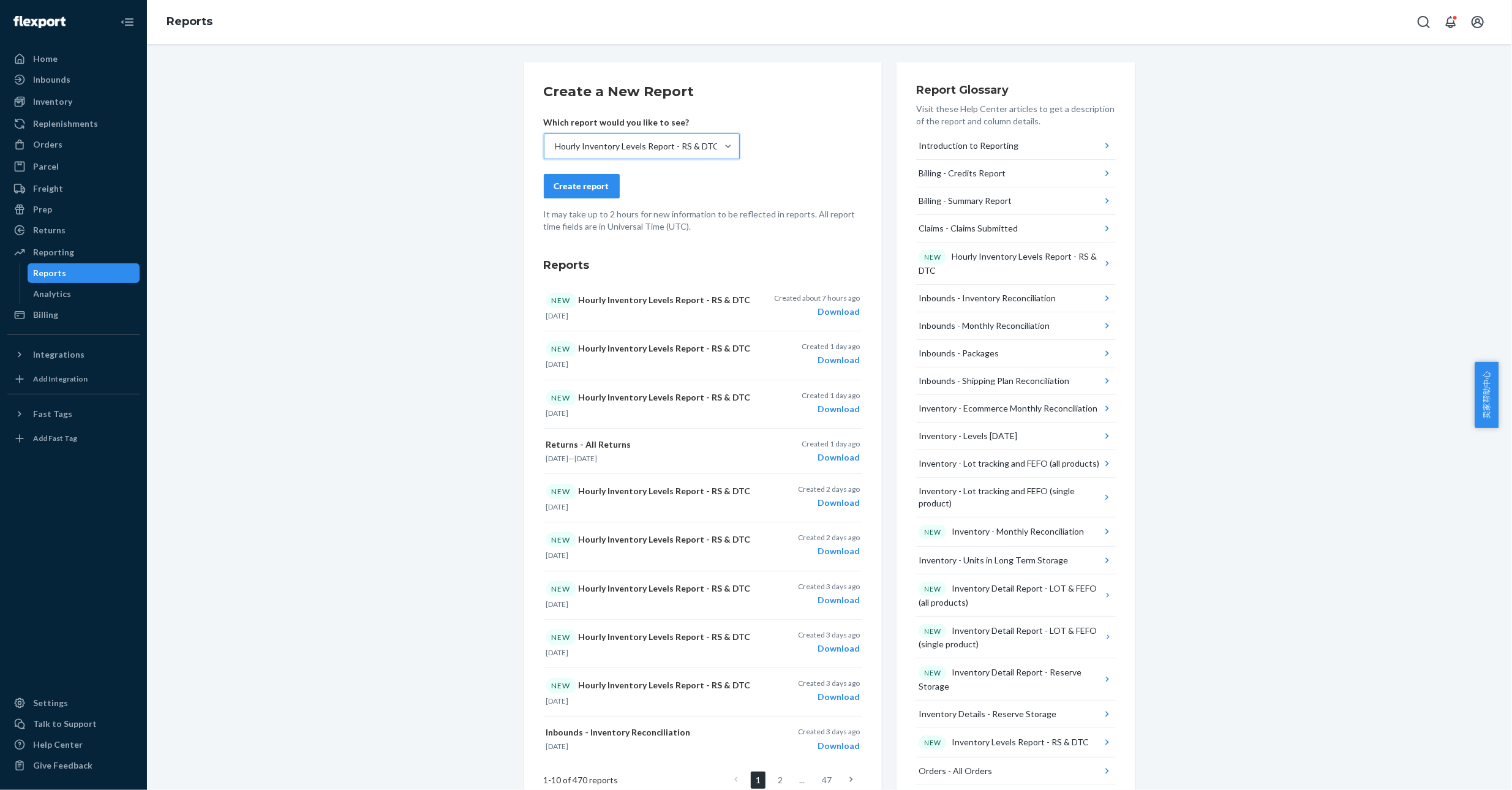
click at [580, 186] on div "Create report" at bounding box center [582, 186] width 55 height 12
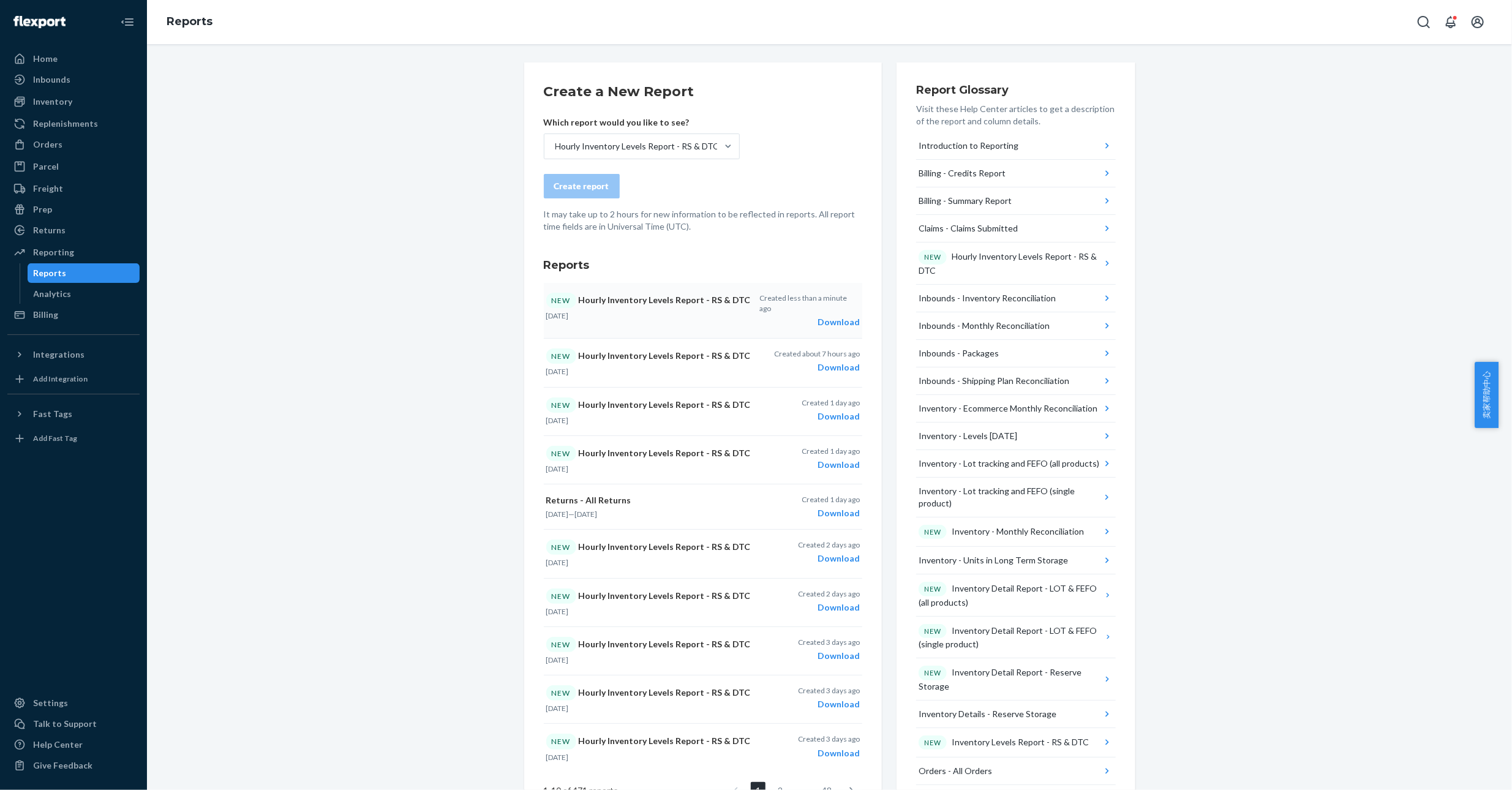
click at [835, 316] on div "Download" at bounding box center [809, 322] width 100 height 12
